Goal: Task Accomplishment & Management: Manage account settings

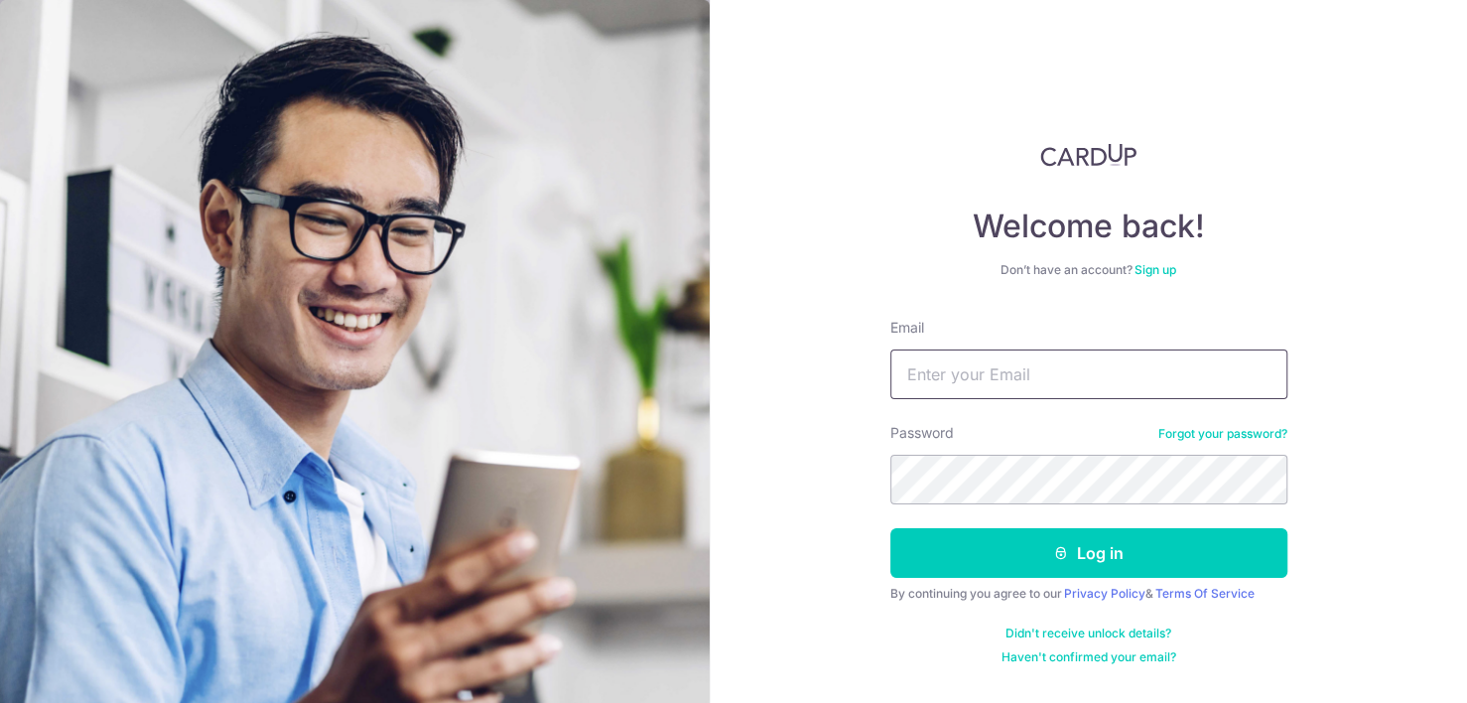
click at [946, 378] on input "Email" at bounding box center [1088, 374] width 397 height 50
type input "[PERSON_NAME][EMAIL_ADDRESS][PERSON_NAME][DOMAIN_NAME]"
click at [866, 490] on div "Welcome back! Don’t have an account? Sign up Email abhinav.jhunjhunwala@gmail.c…" at bounding box center [1088, 351] width 757 height 703
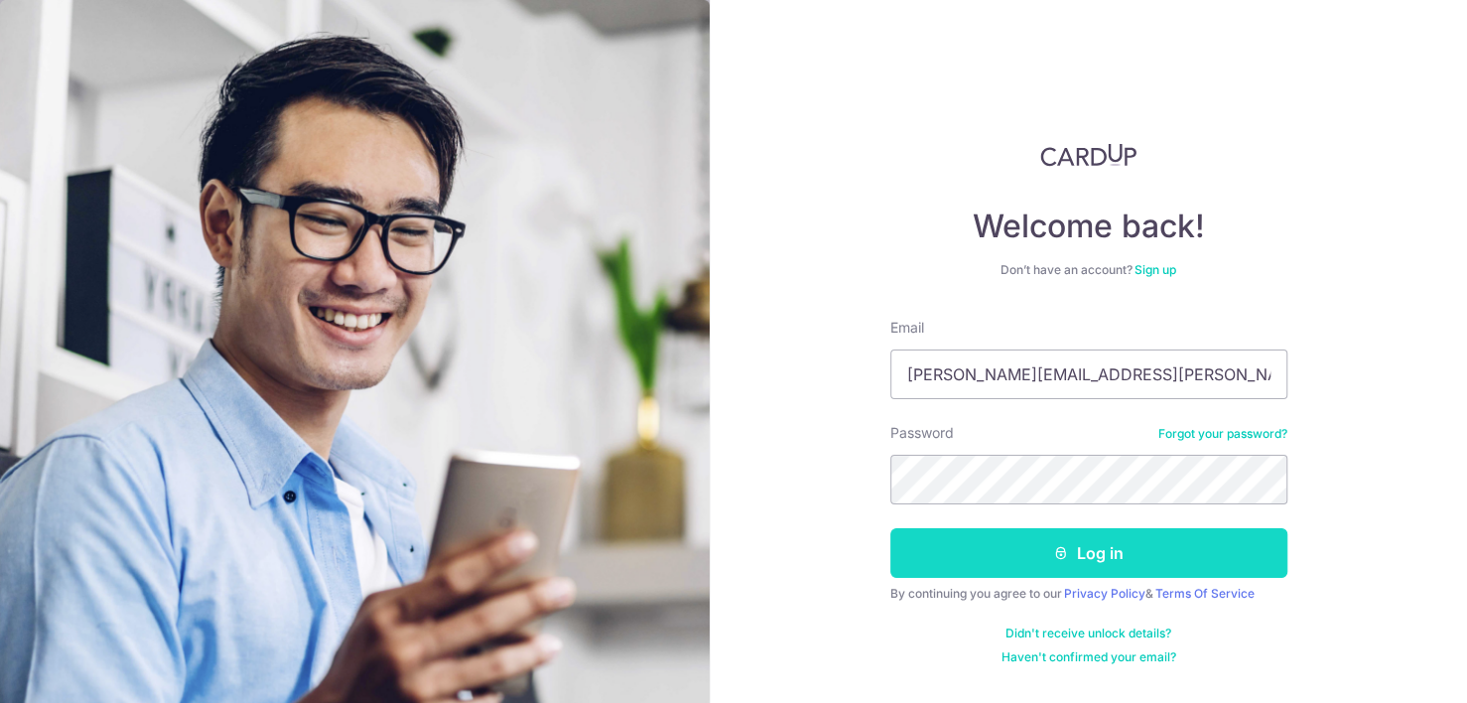
click at [952, 550] on button "Log in" at bounding box center [1088, 553] width 397 height 50
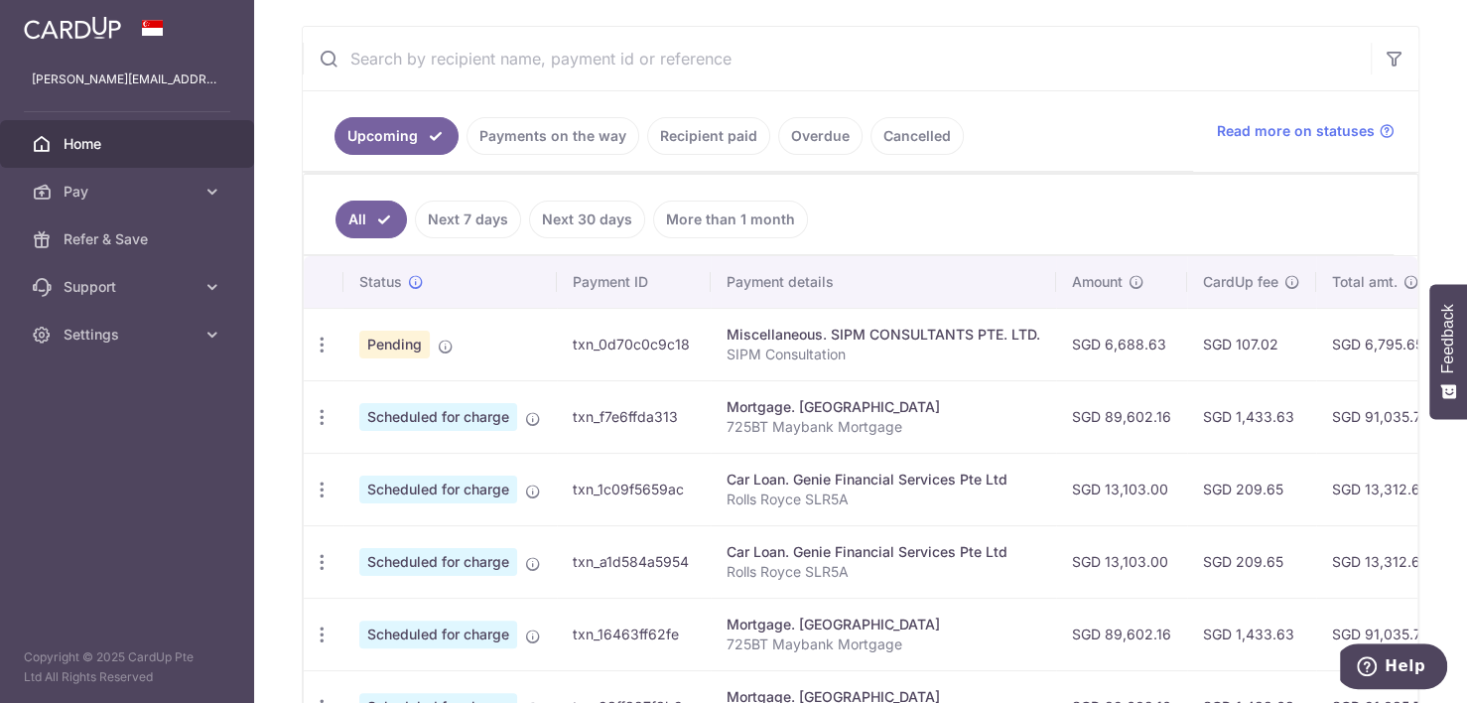
scroll to position [360, 0]
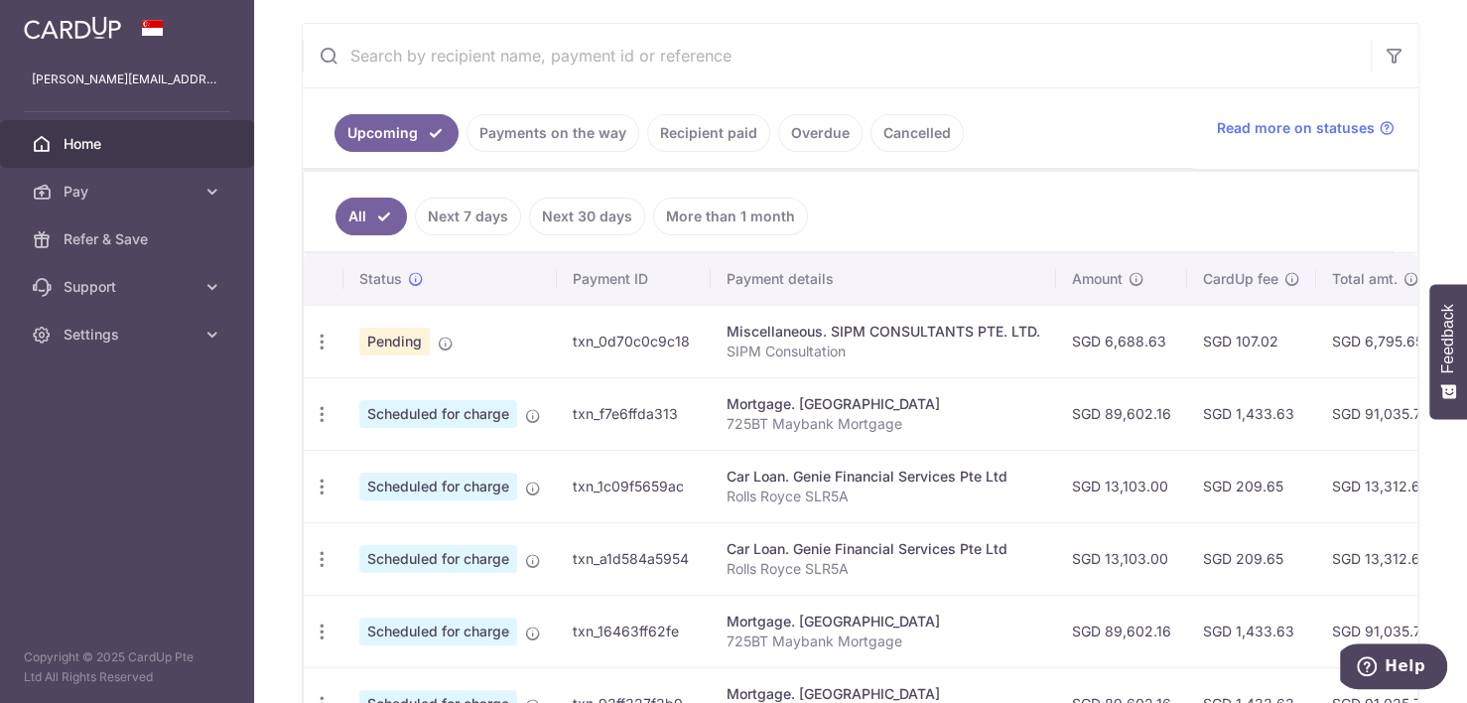
click at [845, 496] on p "Rolls Royce SLR5A" at bounding box center [883, 496] width 314 height 20
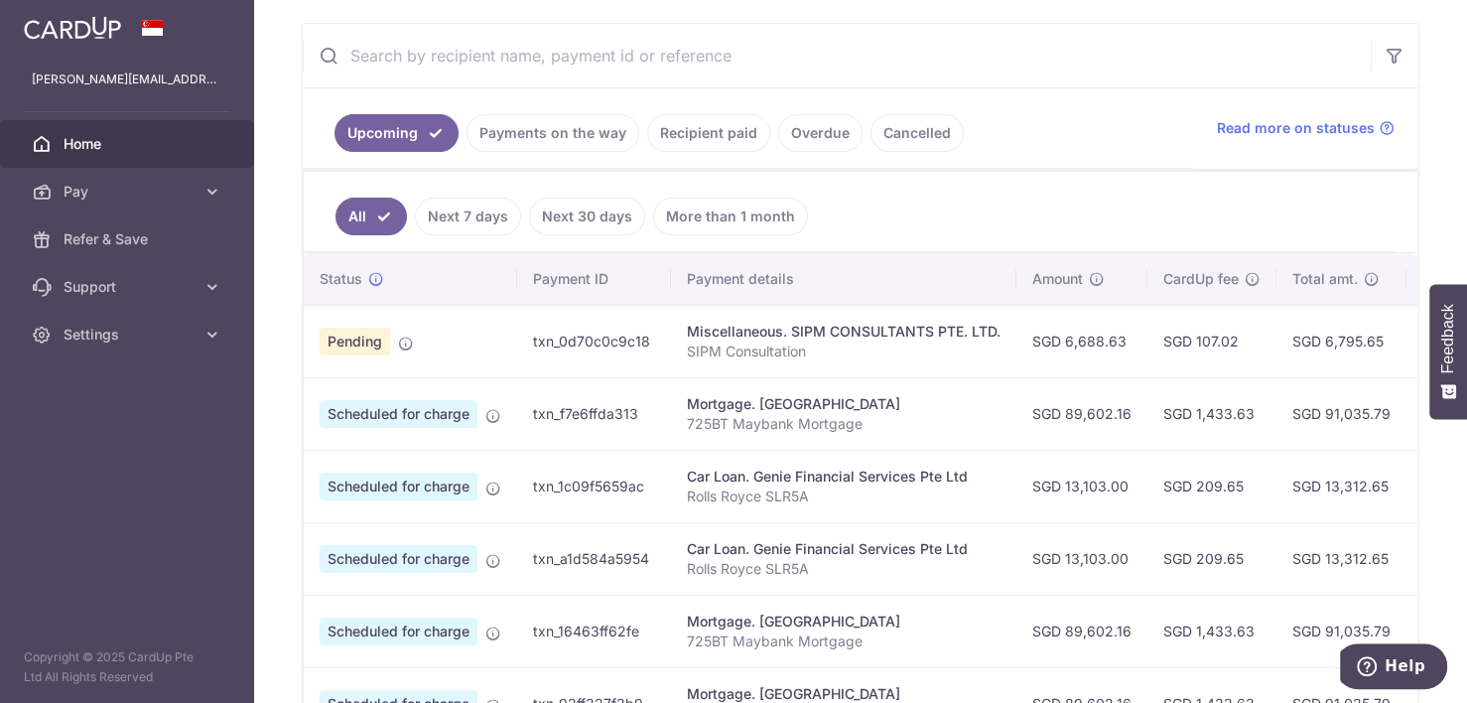
drag, startPoint x: 842, startPoint y: 494, endPoint x: 834, endPoint y: 505, distance: 13.5
click at [834, 505] on td "Car Loan. Genie Financial Services Pte Ltd Rolls Royce SLR5A" at bounding box center [843, 486] width 345 height 72
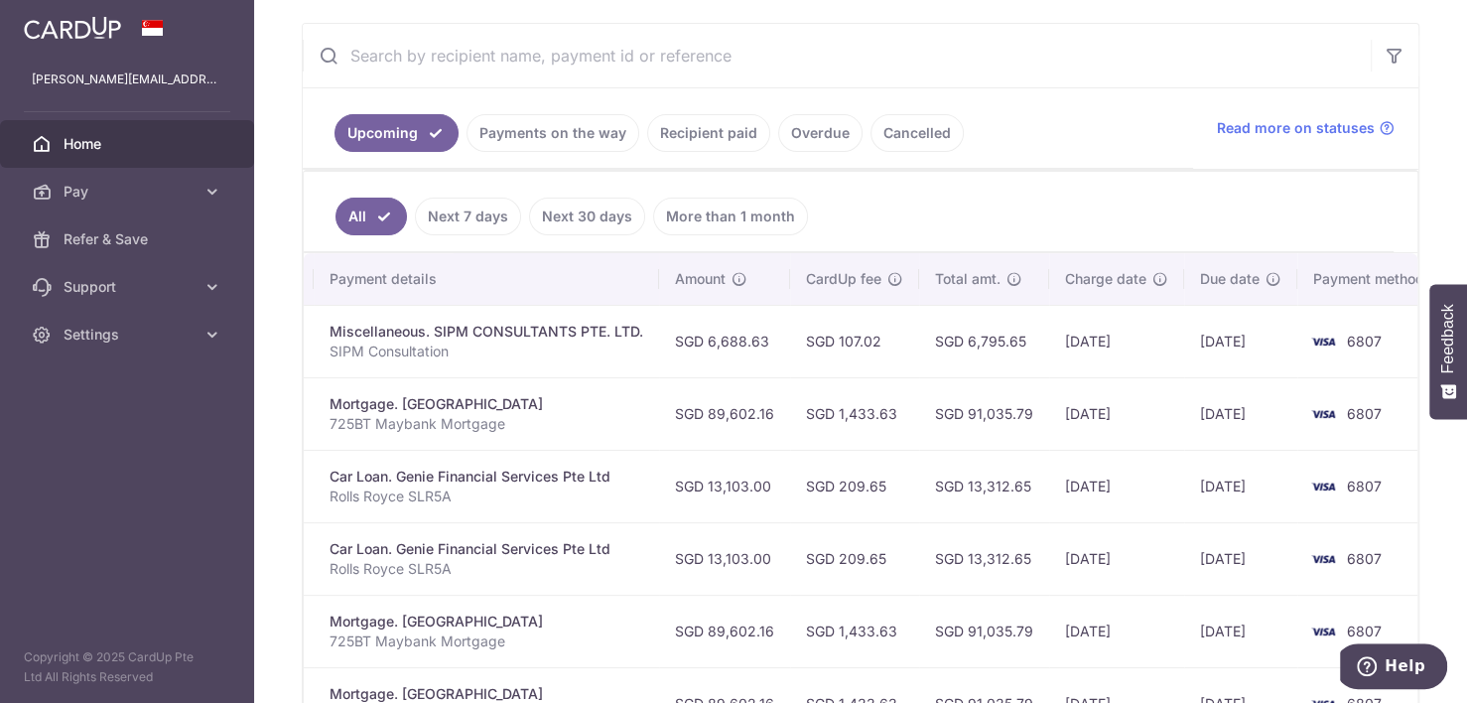
scroll to position [0, 422]
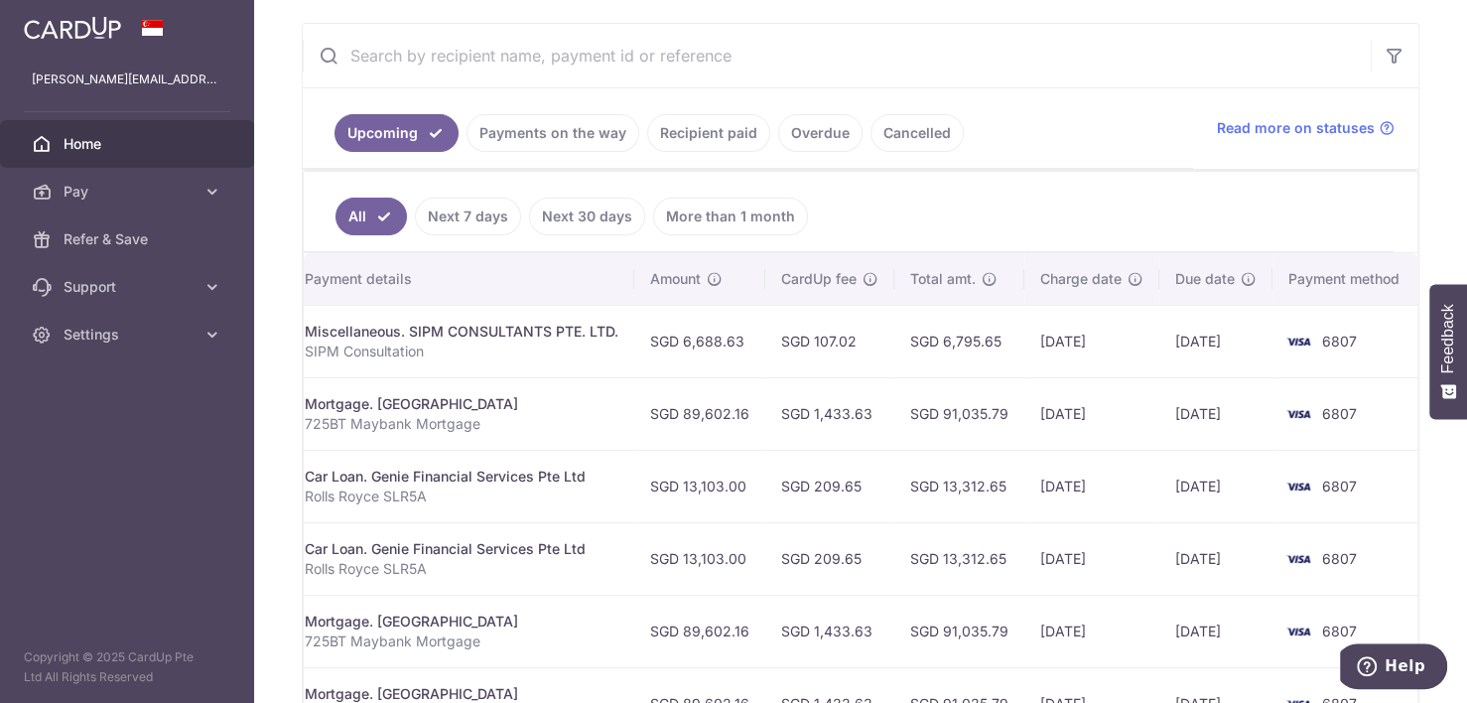
click at [831, 505] on td "SGD 209.65" at bounding box center [829, 486] width 129 height 72
click at [198, 188] on link "Pay" at bounding box center [127, 192] width 254 height 48
click at [706, 138] on link "Recipient paid" at bounding box center [708, 133] width 123 height 38
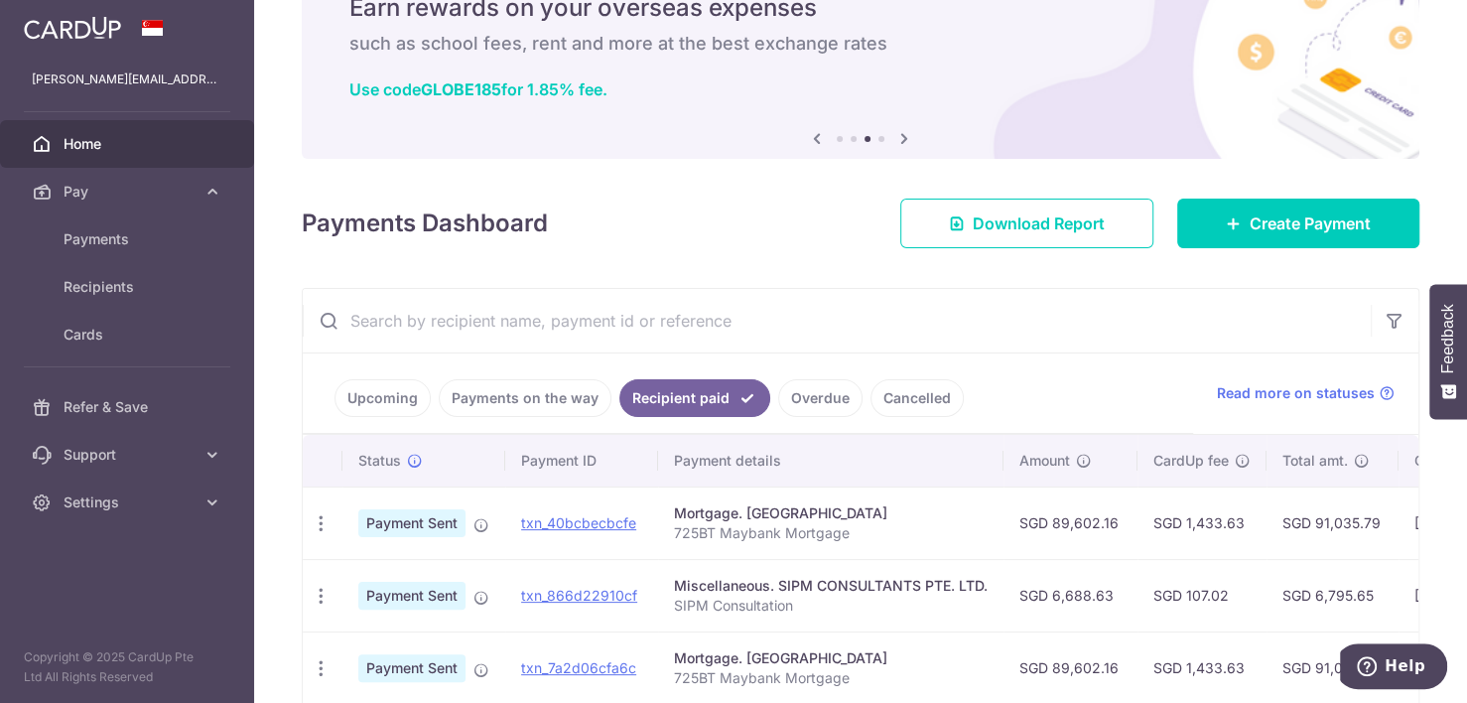
scroll to position [360, 0]
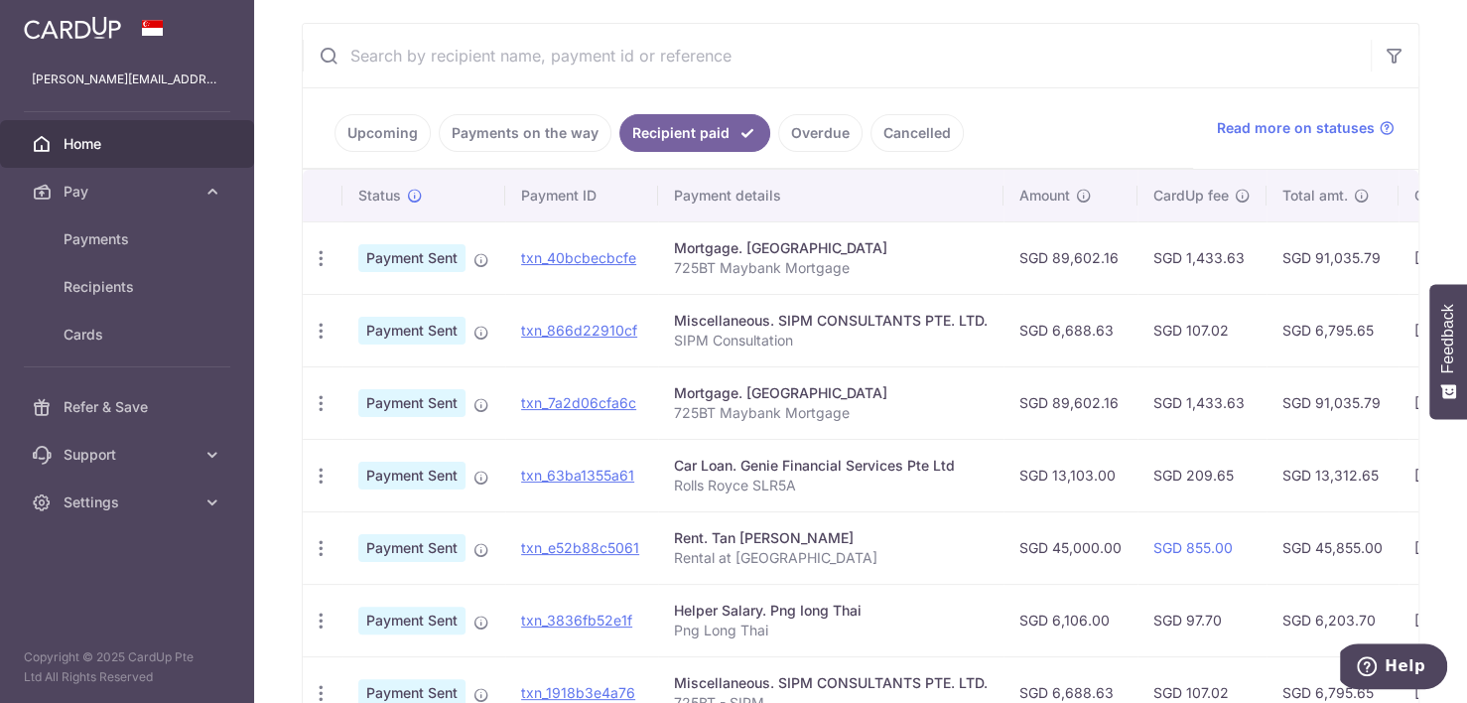
click at [790, 480] on p "Rolls Royce SLR5A" at bounding box center [831, 485] width 314 height 20
drag, startPoint x: 790, startPoint y: 480, endPoint x: 827, endPoint y: 480, distance: 36.7
click at [824, 480] on p "Rolls Royce SLR5A" at bounding box center [831, 485] width 314 height 20
click at [867, 483] on p "Rolls Royce SLR5A" at bounding box center [831, 485] width 314 height 20
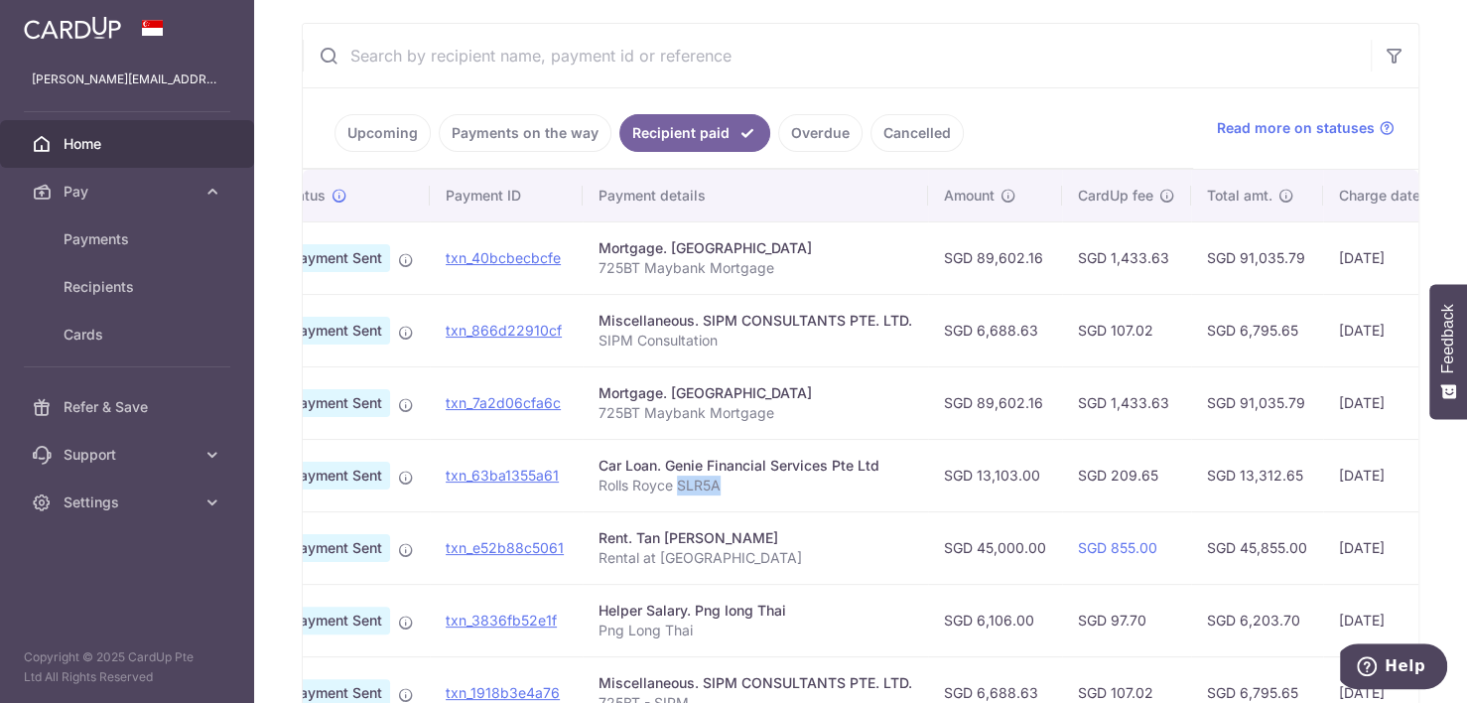
click at [866, 483] on p "Rolls Royce SLR5A" at bounding box center [755, 485] width 314 height 20
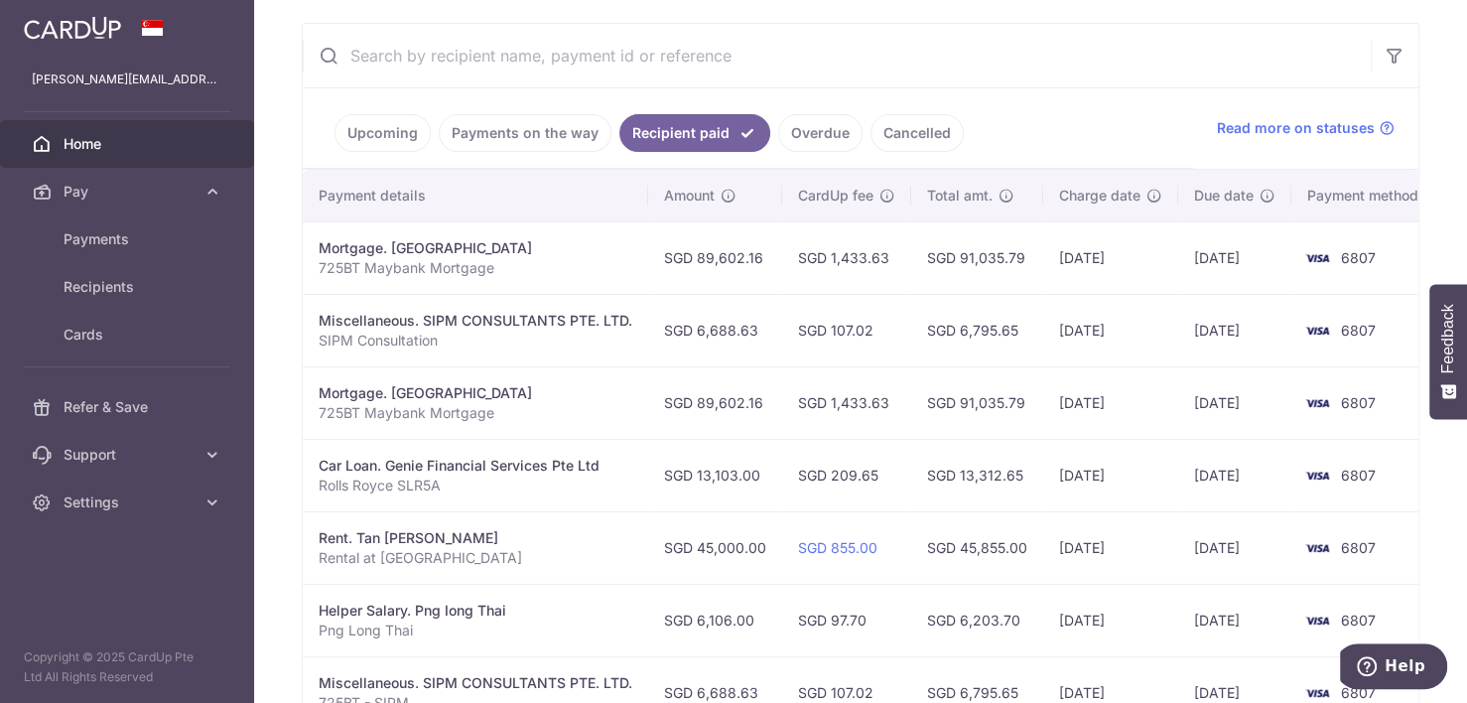
scroll to position [0, 377]
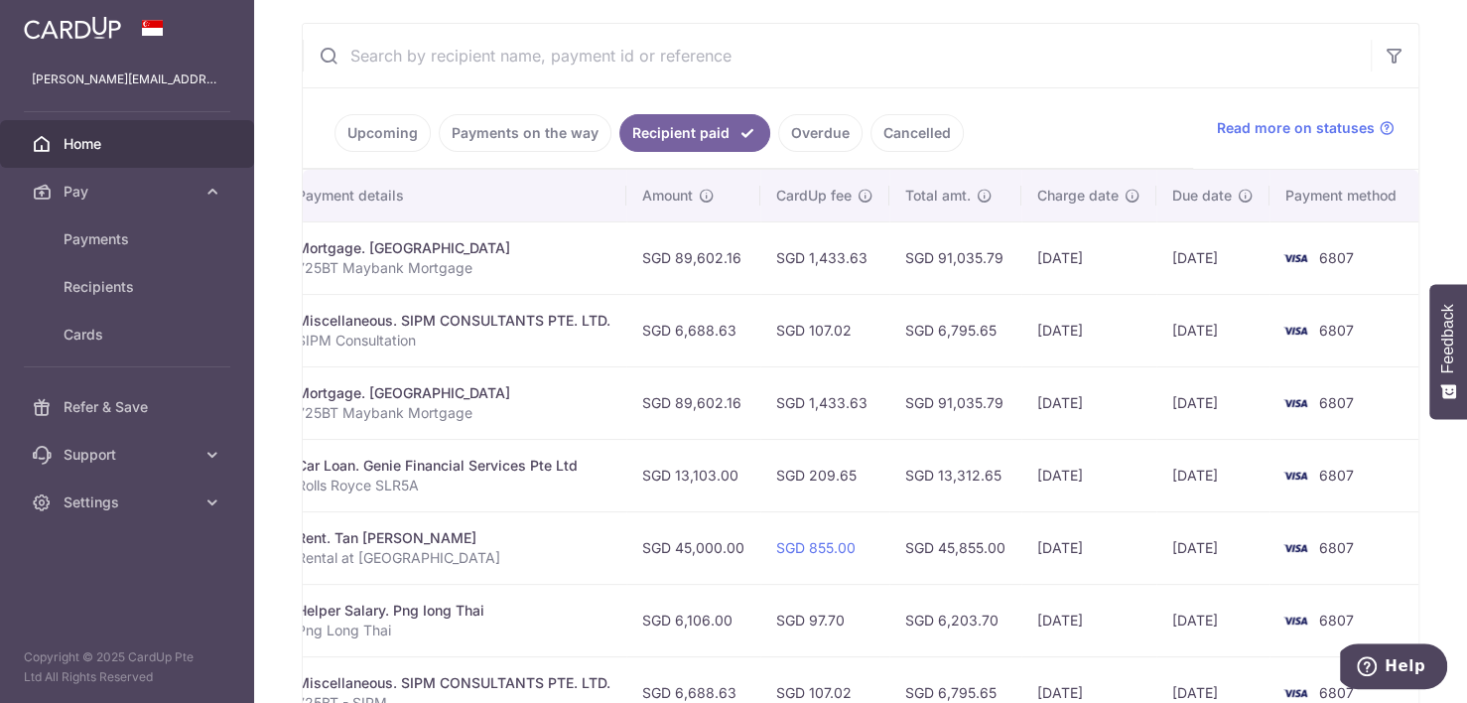
click at [512, 139] on link "Payments on the way" at bounding box center [525, 133] width 173 height 38
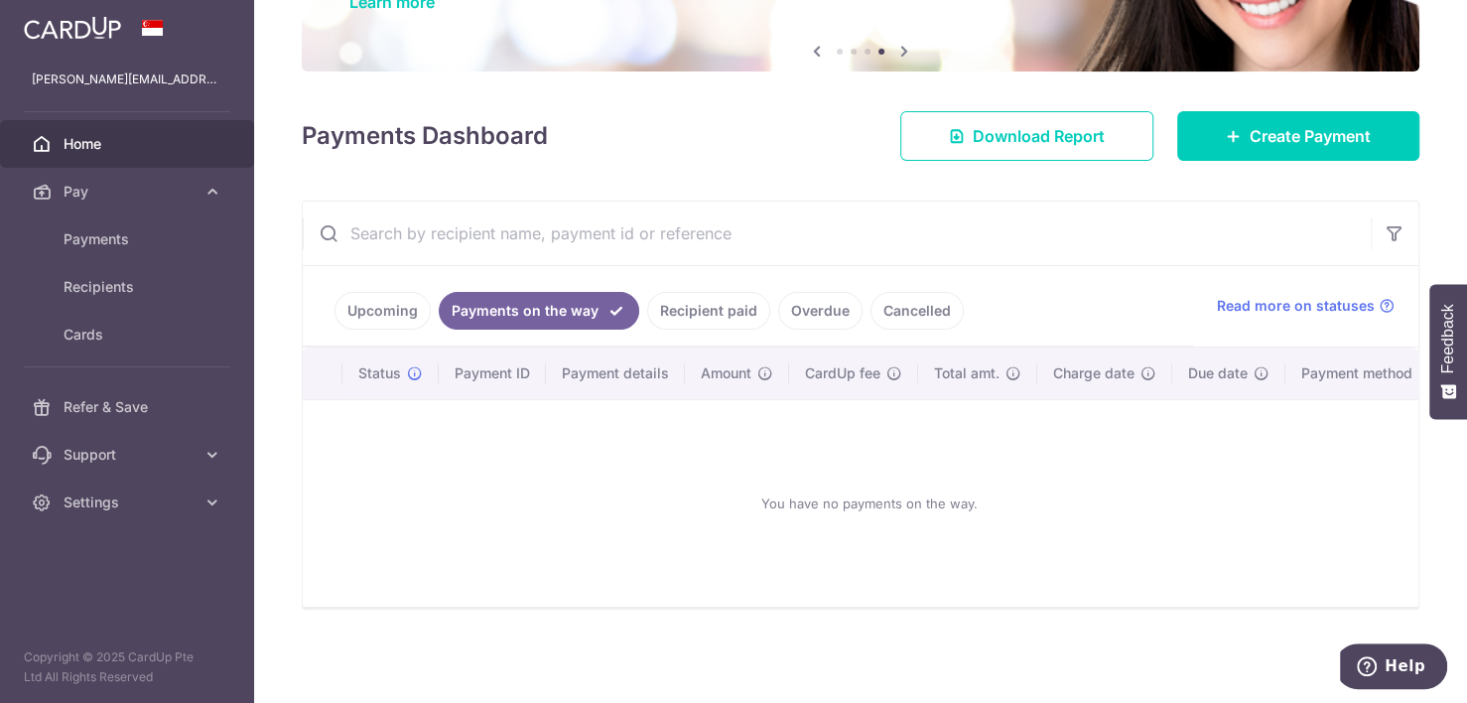
click at [512, 139] on h4 "Payments Dashboard" at bounding box center [425, 136] width 246 height 36
click at [378, 296] on link "Upcoming" at bounding box center [382, 311] width 96 height 38
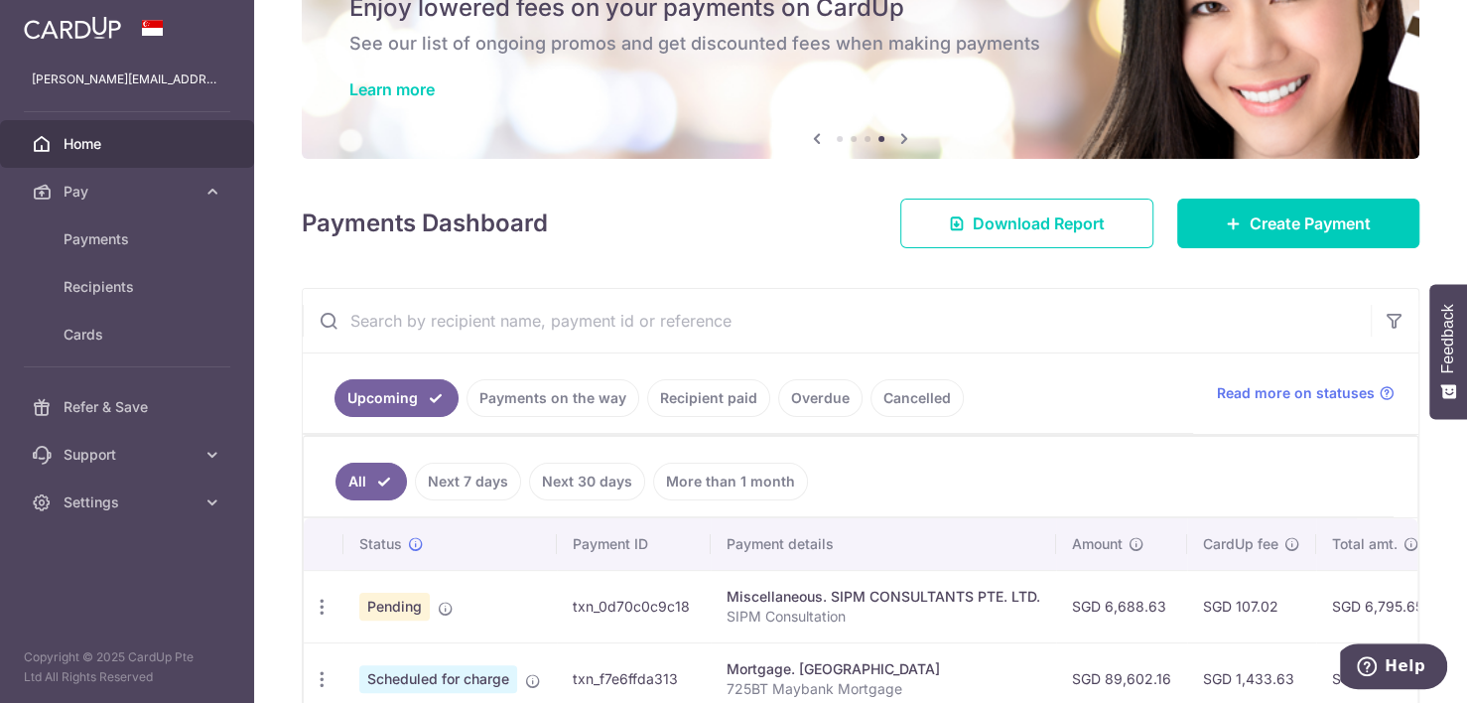
scroll to position [360, 0]
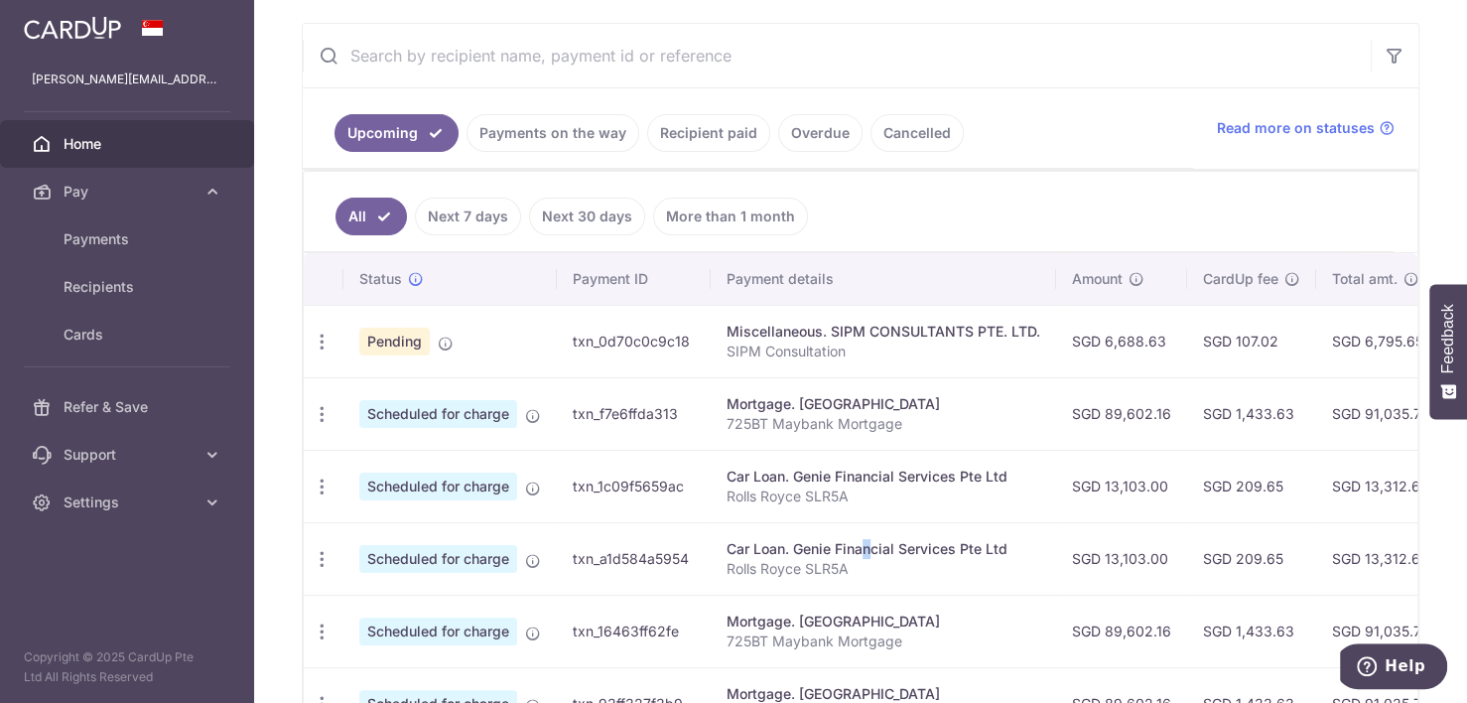
click at [807, 554] on td "Car Loan. Genie Financial Services Pte Ltd Rolls Royce SLR5A" at bounding box center [883, 558] width 345 height 72
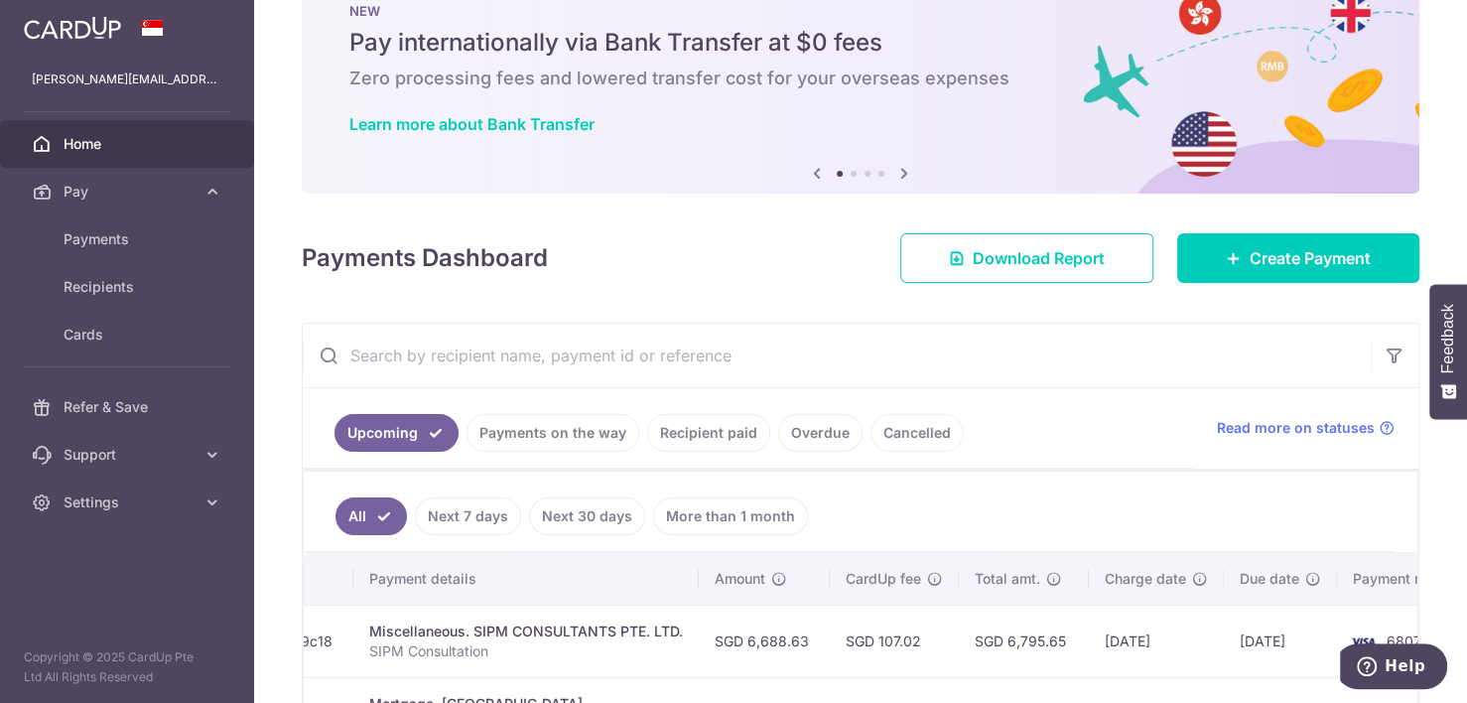
scroll to position [0, 0]
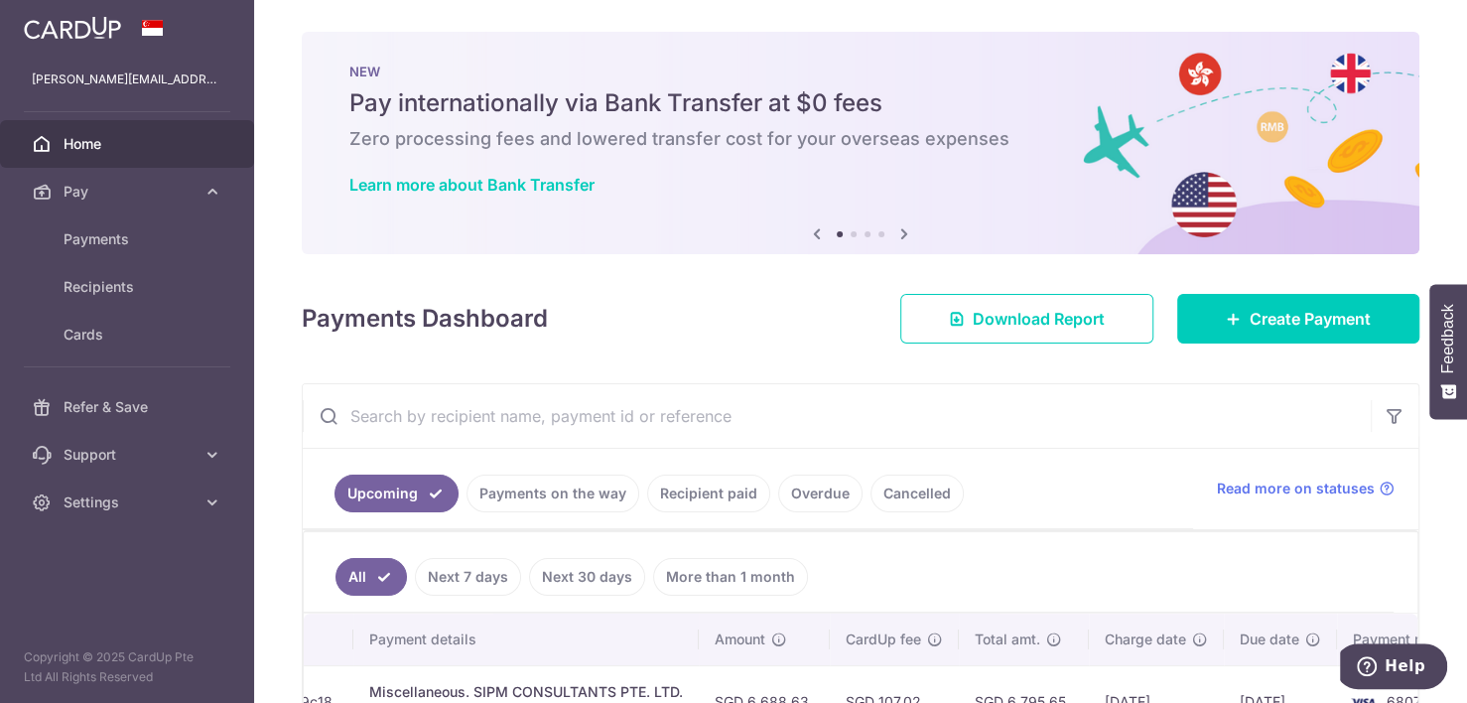
click at [894, 491] on link "Cancelled" at bounding box center [916, 493] width 93 height 38
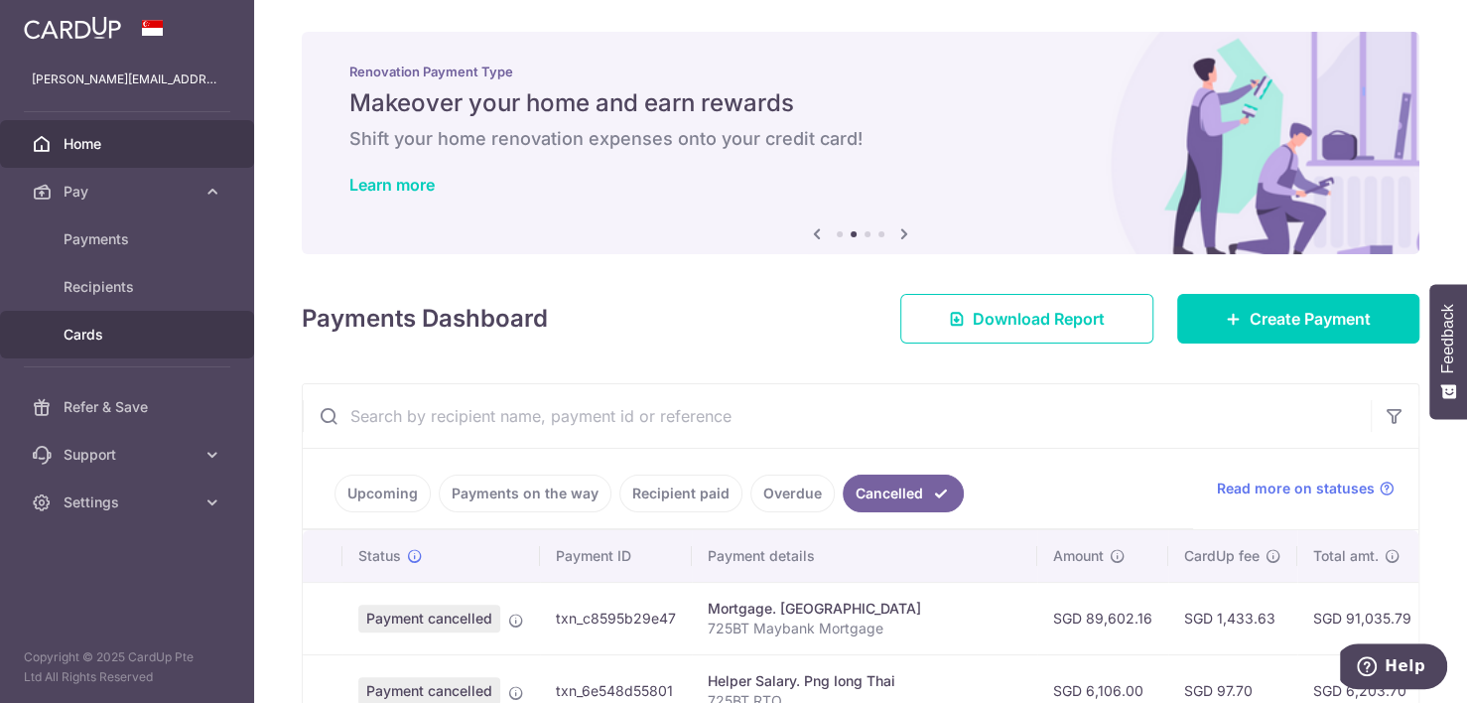
click at [79, 329] on span "Cards" at bounding box center [129, 335] width 131 height 20
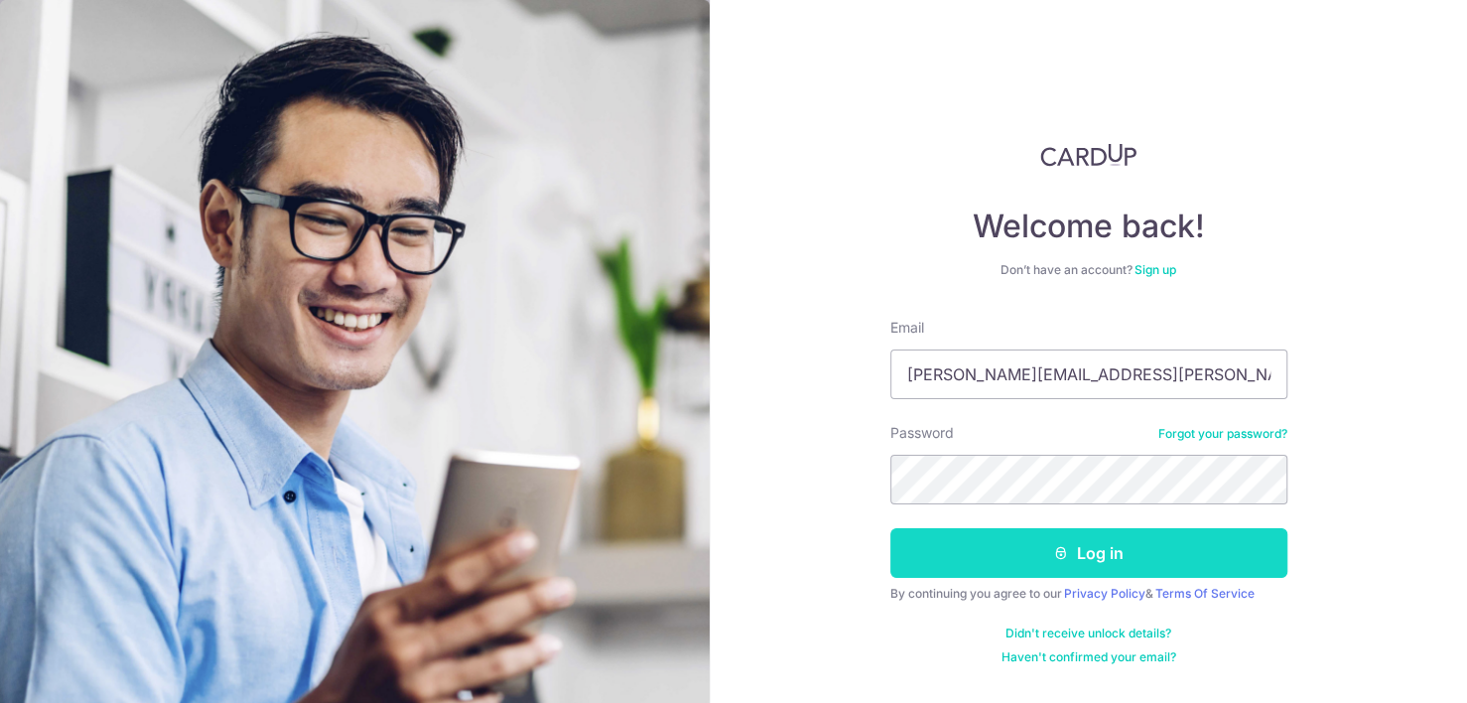
click at [936, 545] on button "Log in" at bounding box center [1088, 553] width 397 height 50
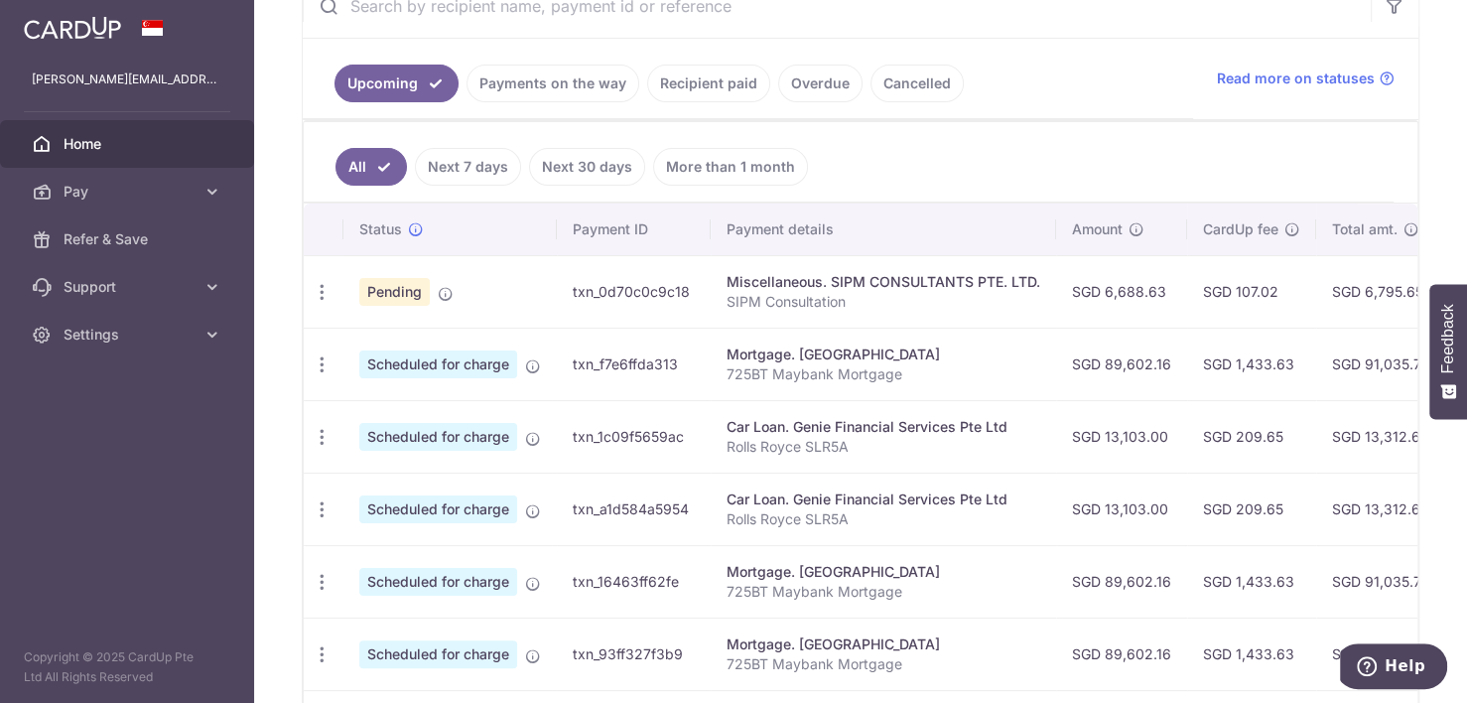
scroll to position [416, 0]
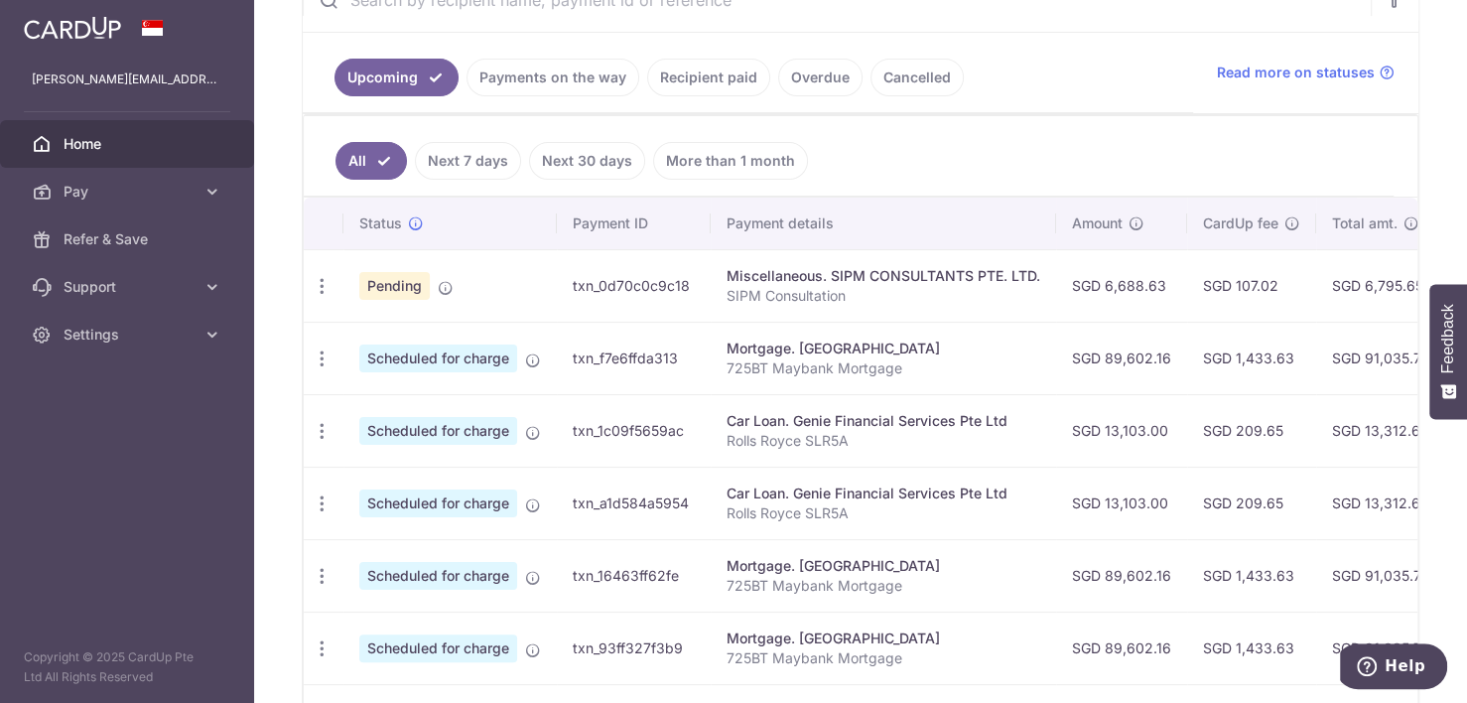
click at [460, 155] on link "Next 7 days" at bounding box center [468, 161] width 106 height 38
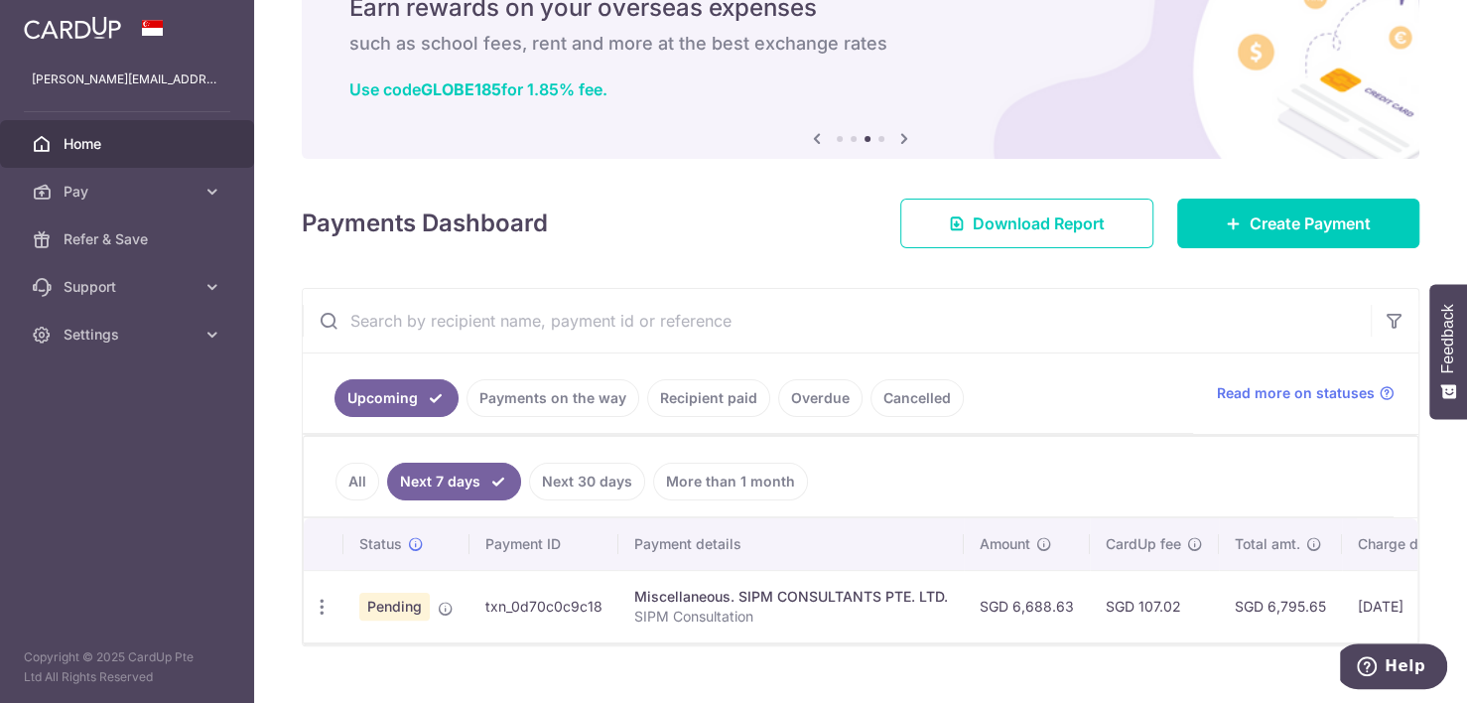
scroll to position [137, 0]
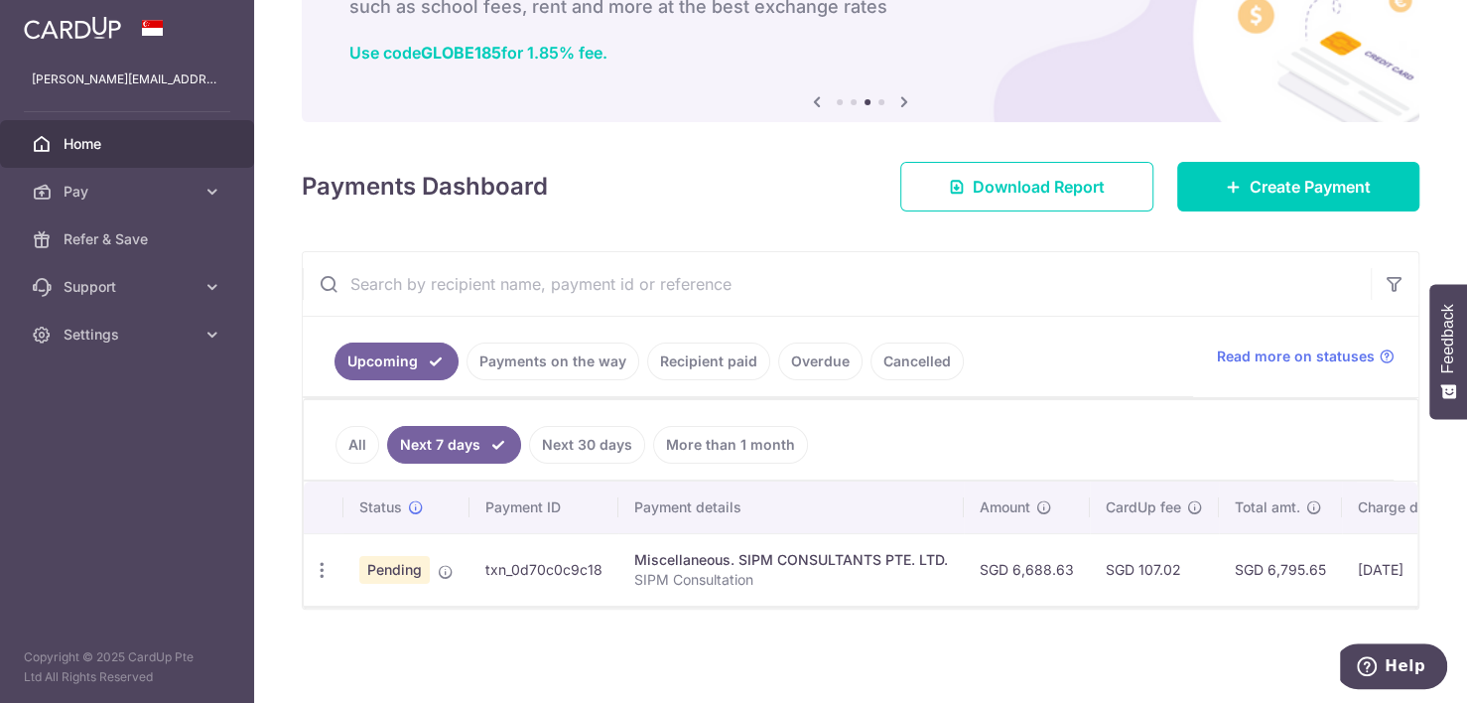
click at [530, 356] on link "Payments on the way" at bounding box center [552, 361] width 173 height 38
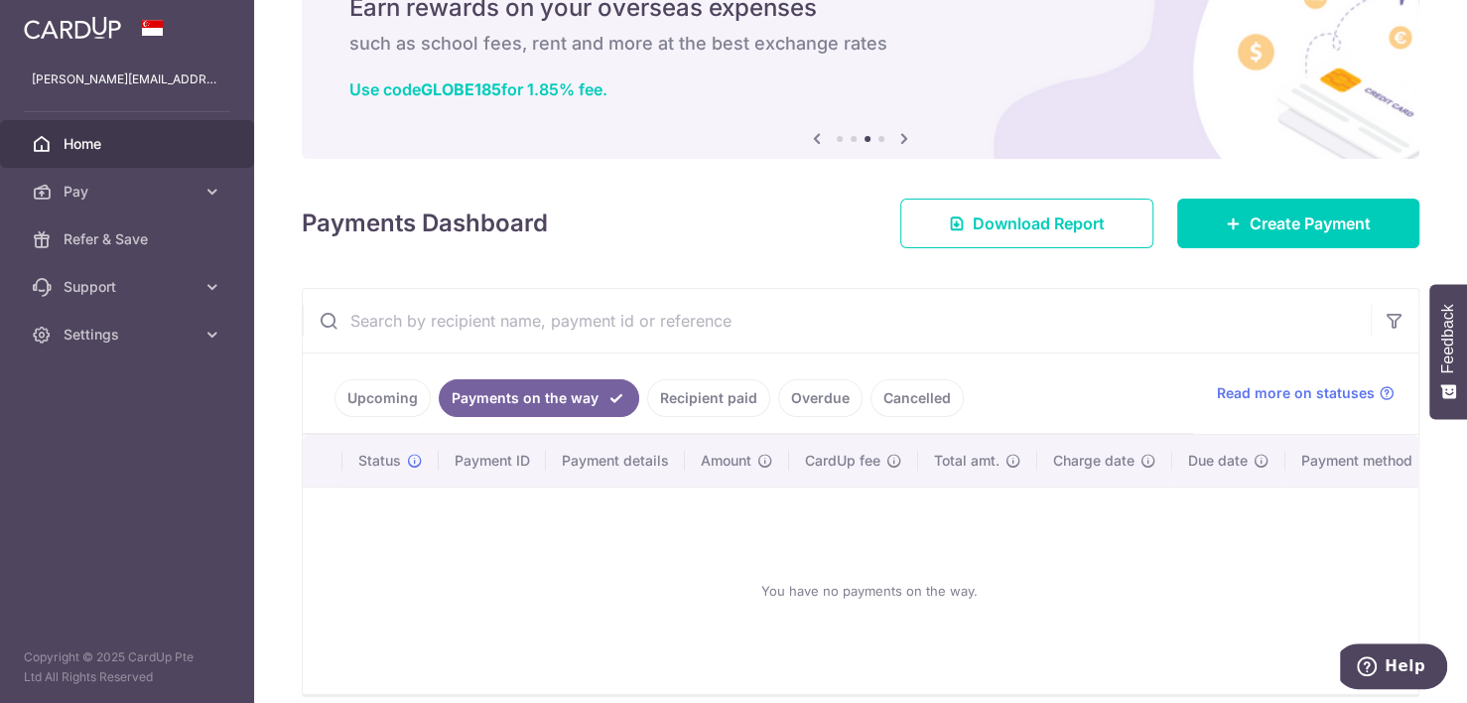
scroll to position [190, 0]
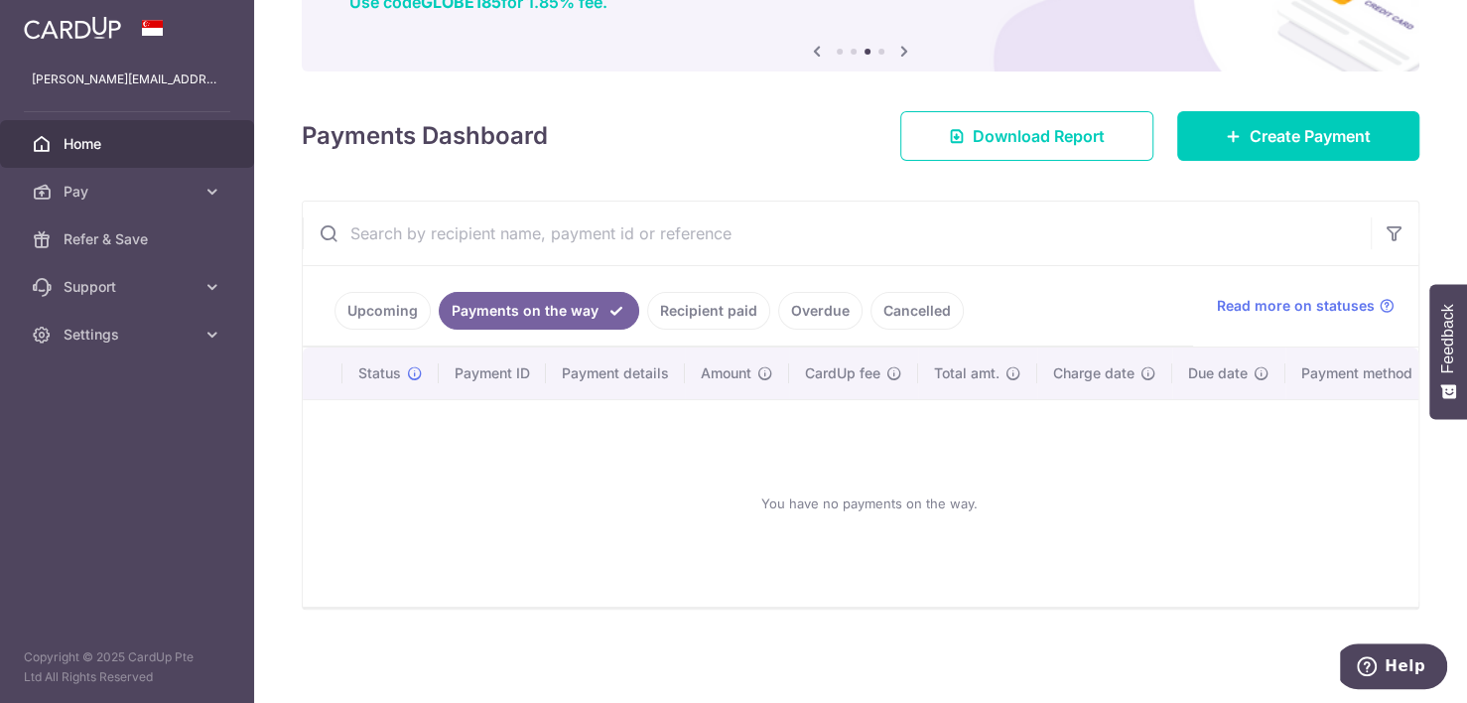
click at [726, 308] on link "Recipient paid" at bounding box center [708, 311] width 123 height 38
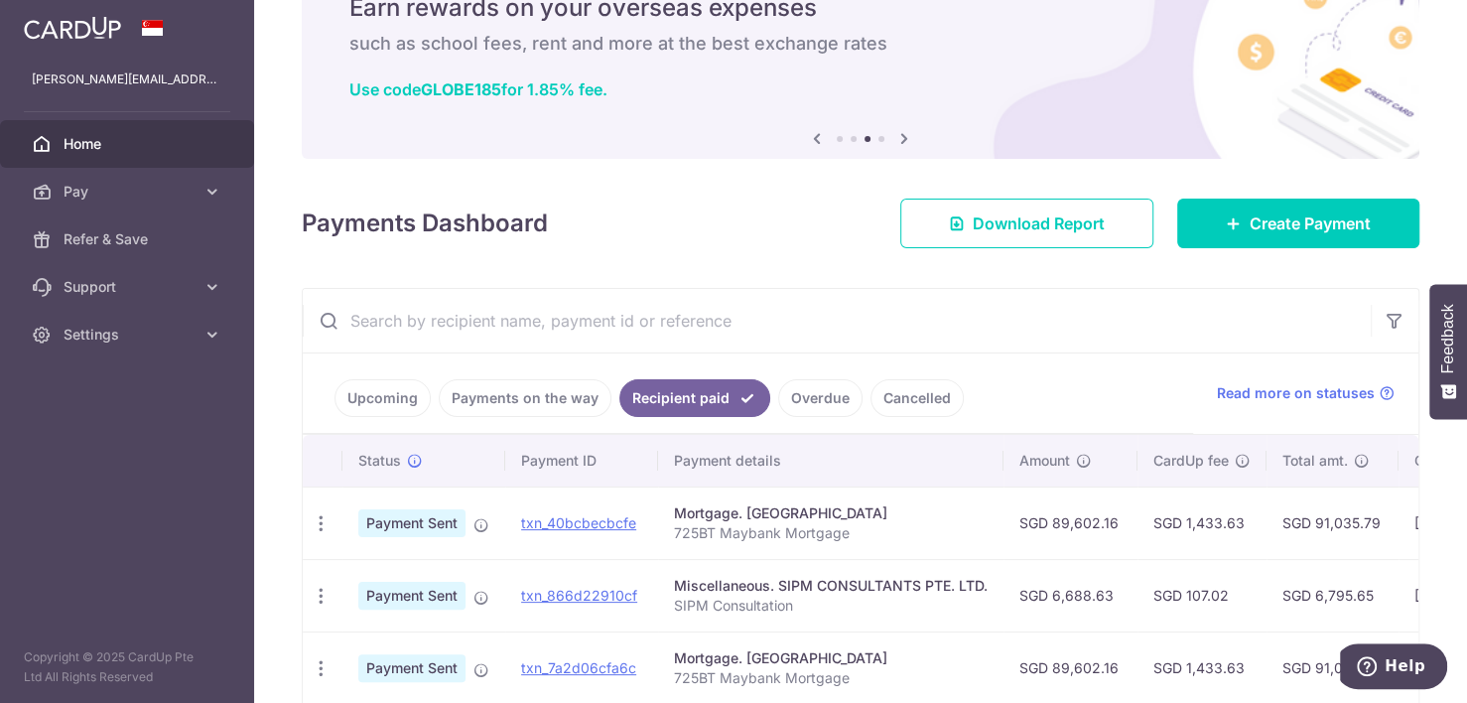
scroll to position [416, 0]
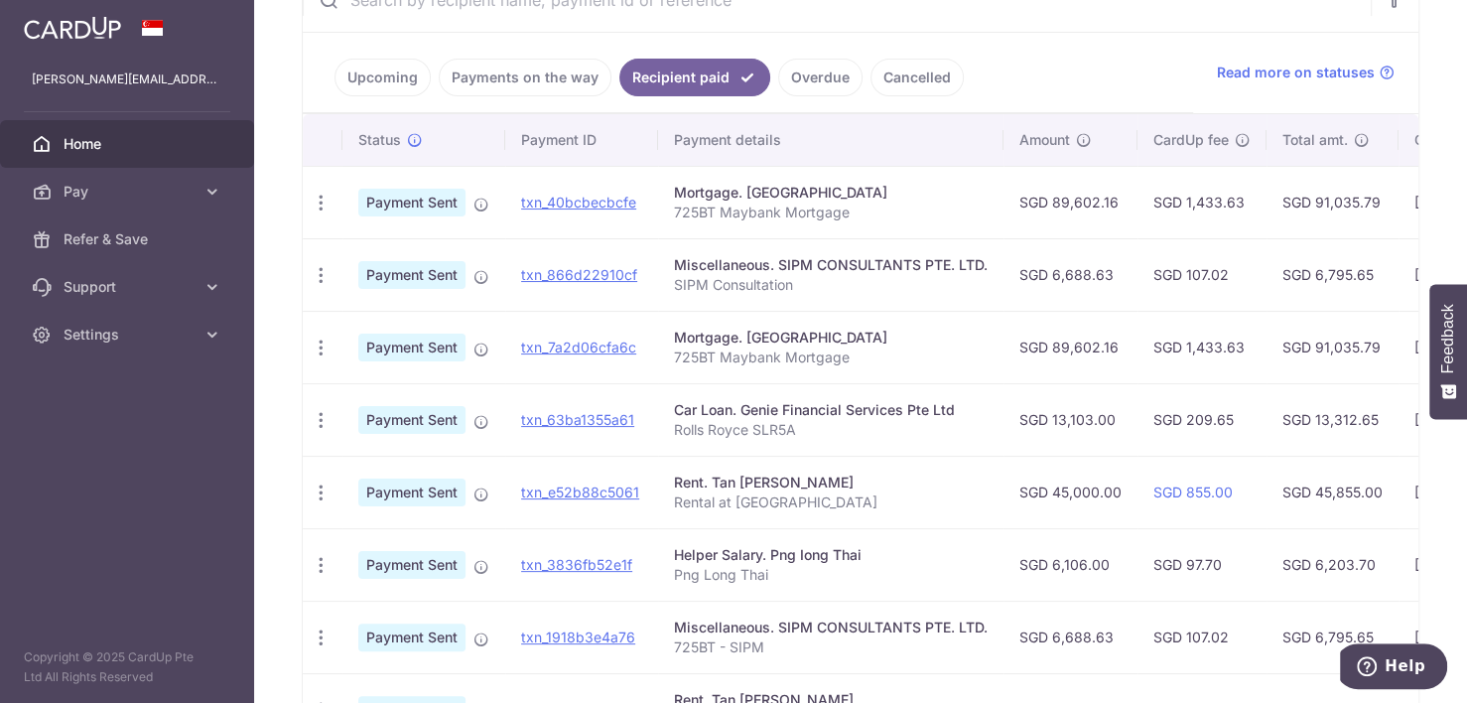
click at [1202, 433] on td "SGD 209.65" at bounding box center [1201, 419] width 129 height 72
click at [892, 412] on div "Car Loan. Genie Financial Services Pte Ltd" at bounding box center [831, 410] width 314 height 20
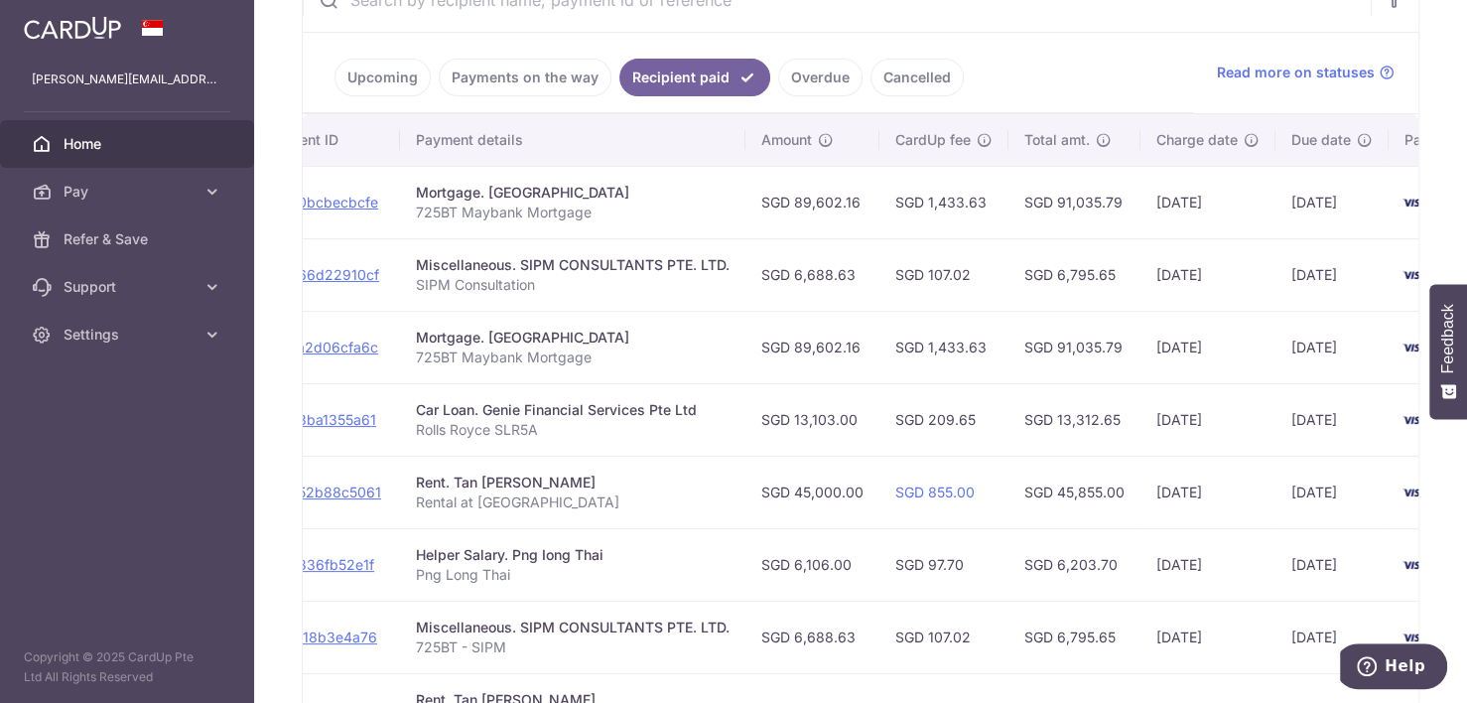
scroll to position [0, 377]
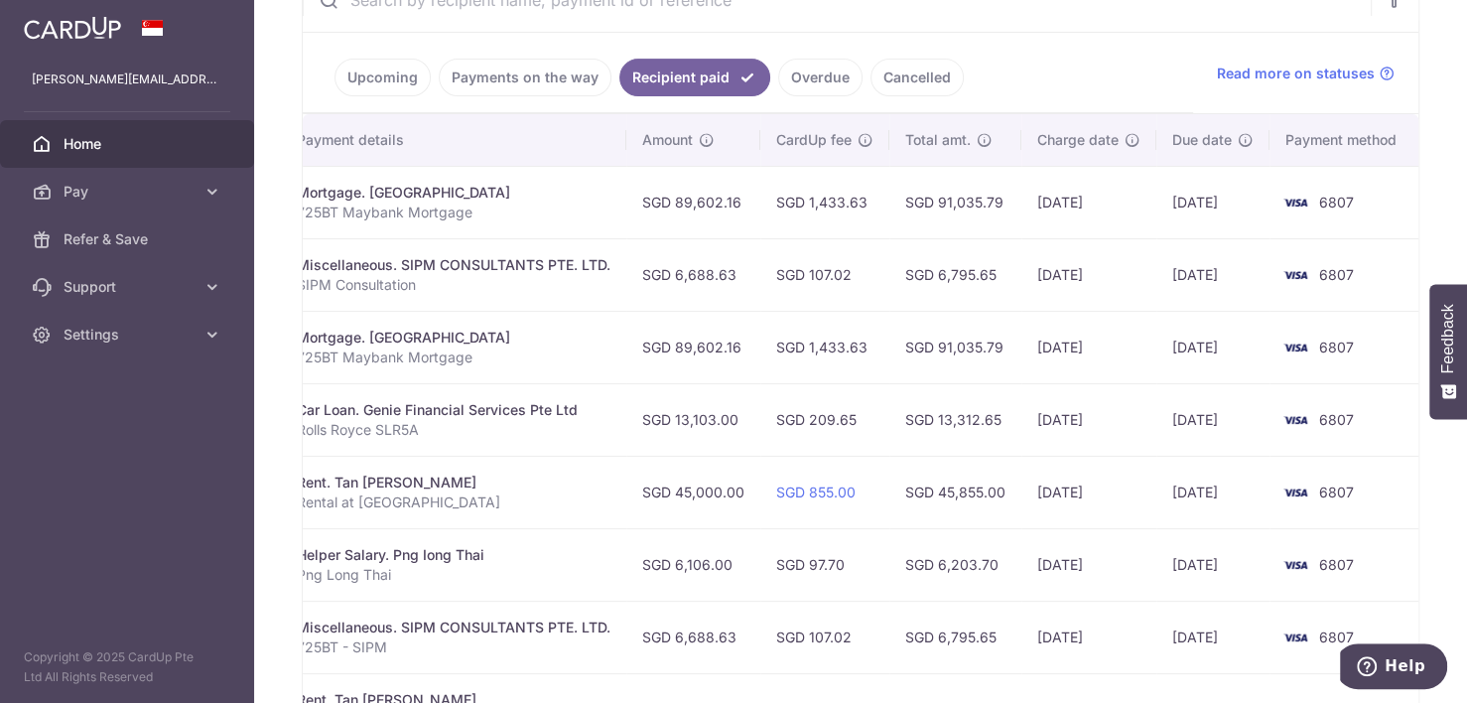
click at [894, 413] on td "SGD 13,312.65" at bounding box center [955, 419] width 132 height 72
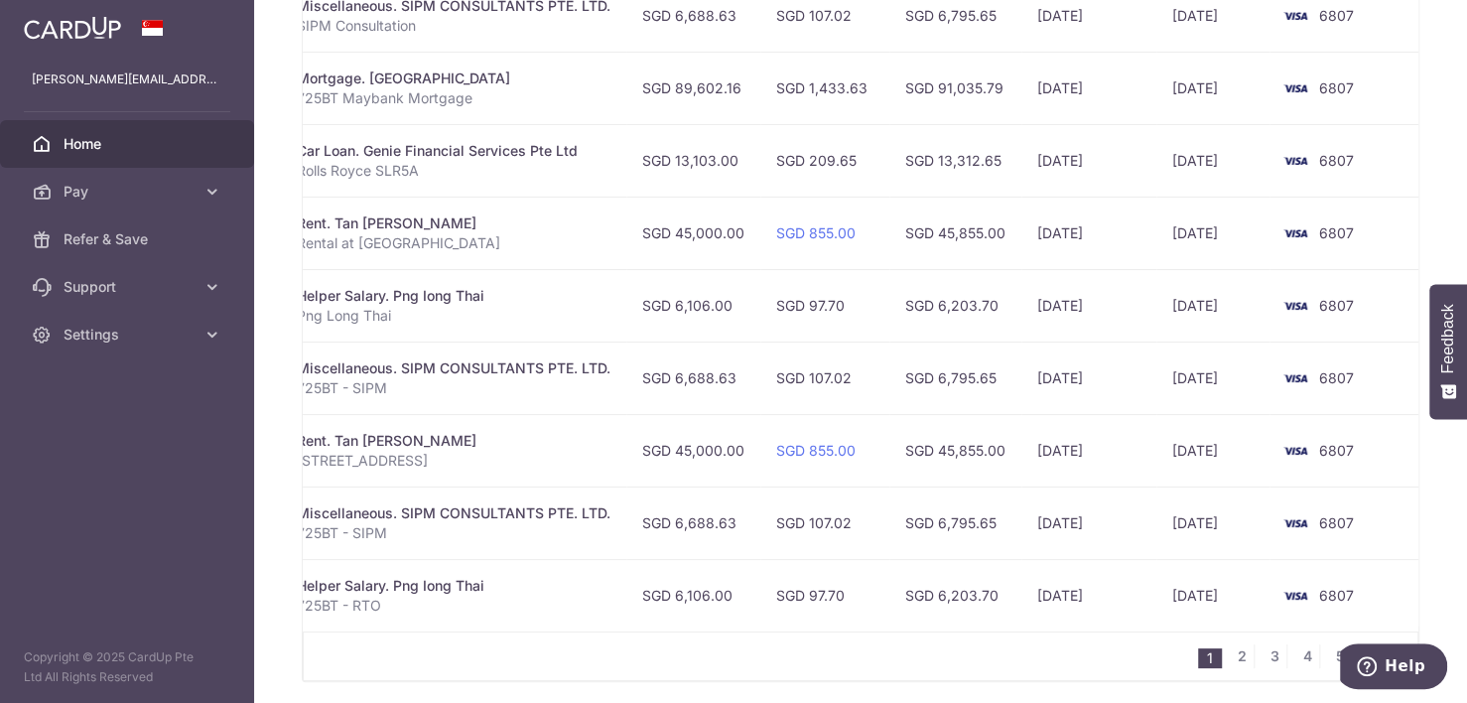
scroll to position [677, 0]
click at [1240, 658] on link "2" at bounding box center [1242, 654] width 24 height 24
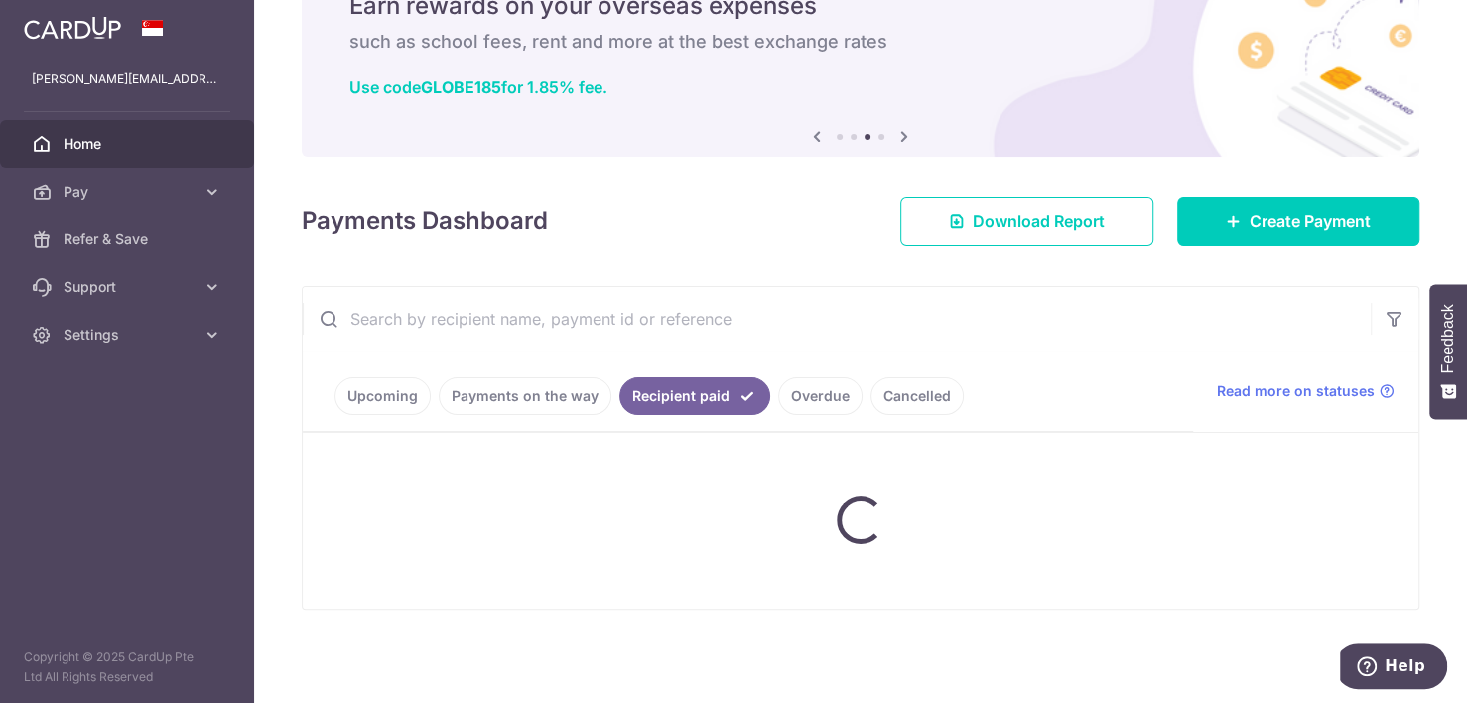
scroll to position [95, 0]
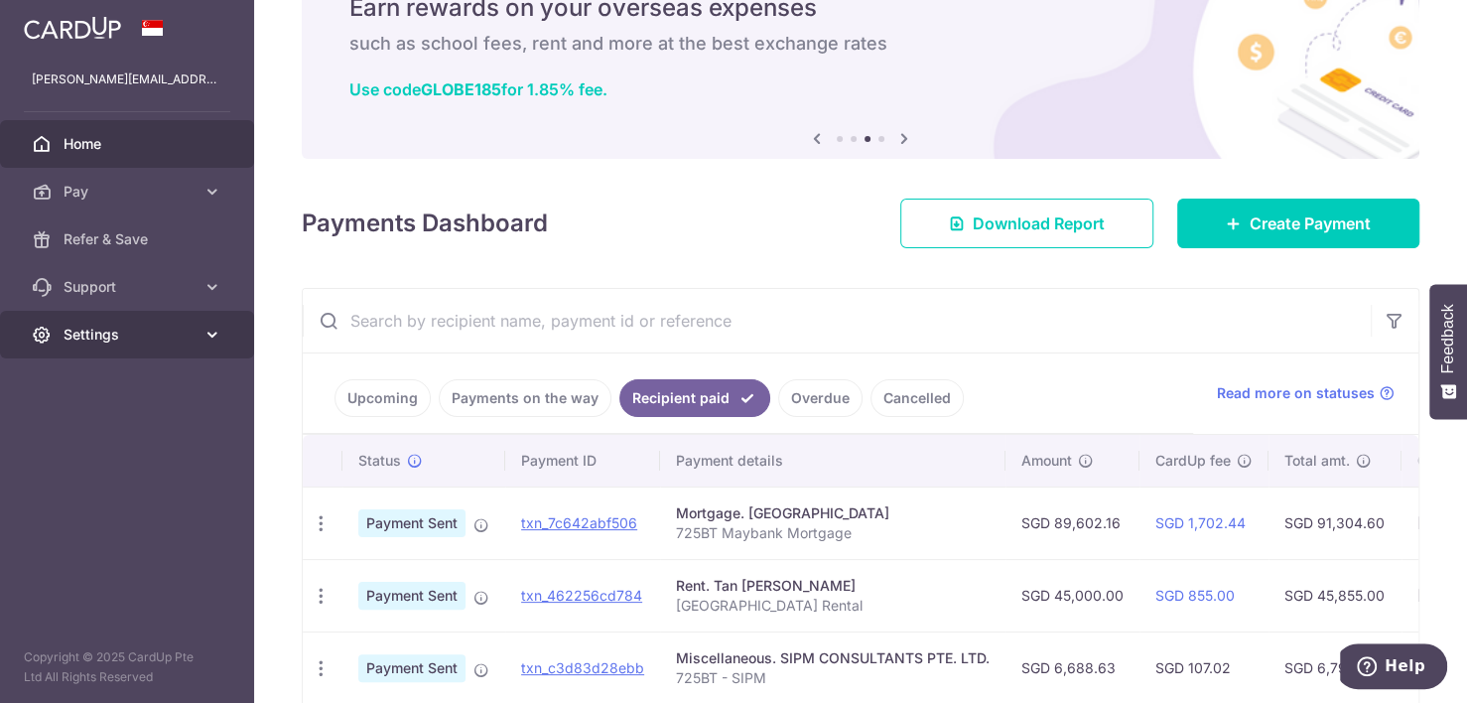
click at [200, 326] on link "Settings" at bounding box center [127, 335] width 254 height 48
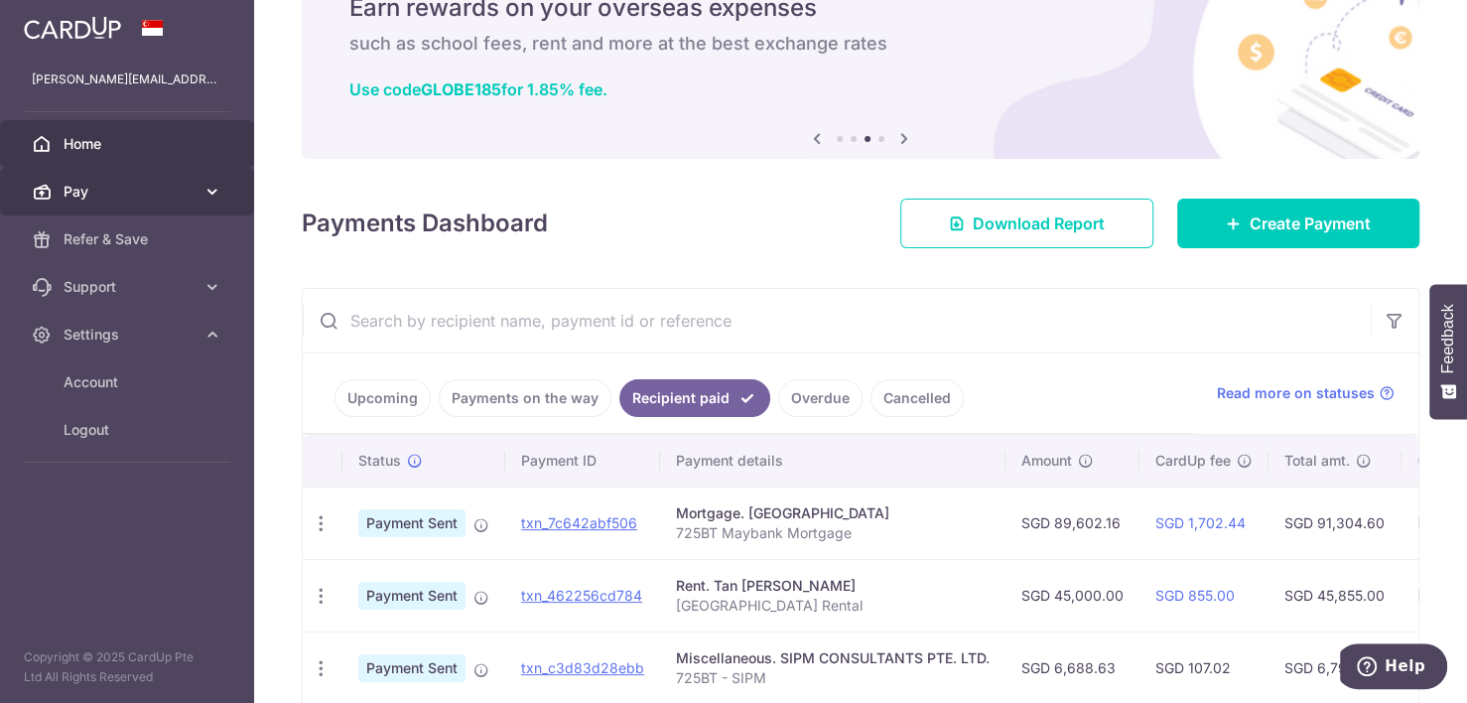
click at [210, 195] on icon at bounding box center [212, 192] width 20 height 20
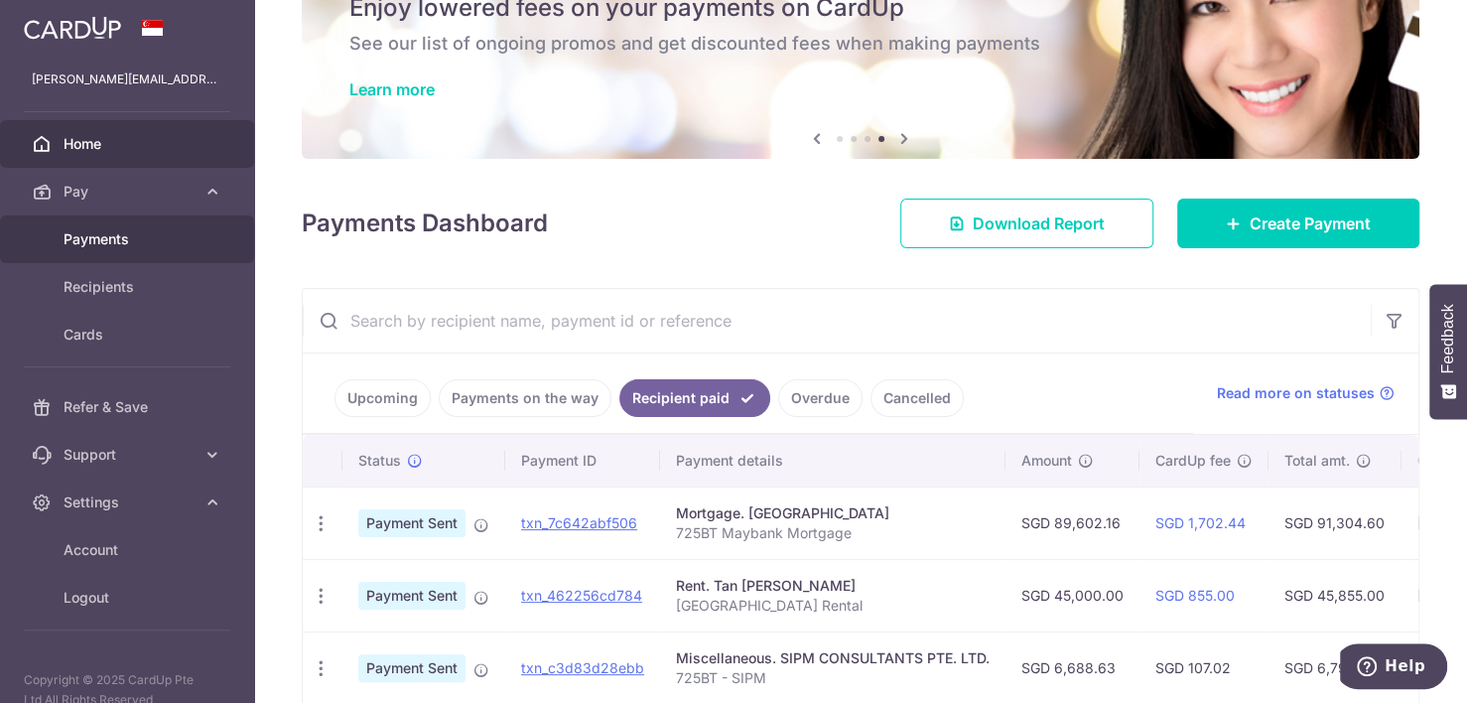
click at [143, 235] on span "Payments" at bounding box center [129, 239] width 131 height 20
